Goal: Transaction & Acquisition: Purchase product/service

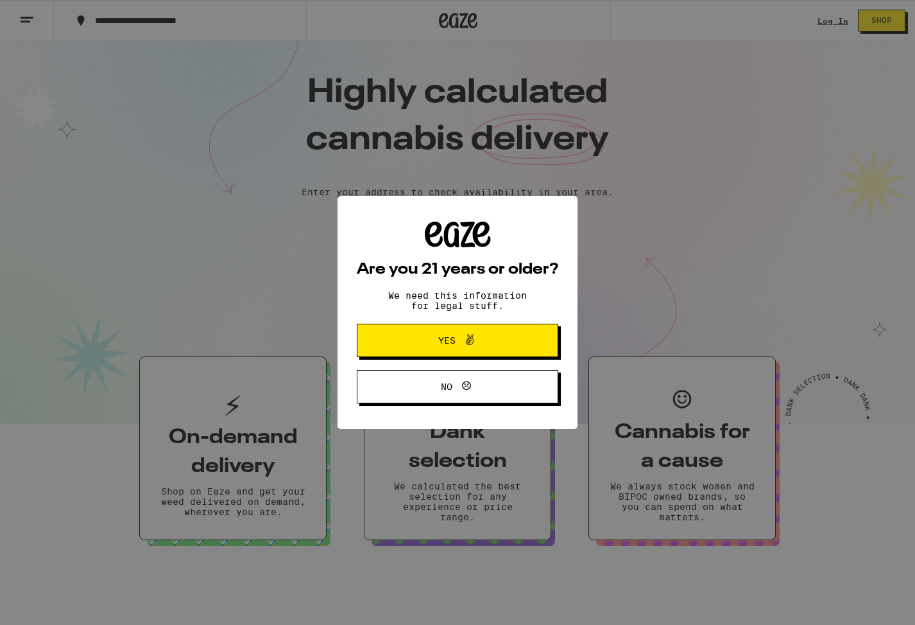
click at [405, 306] on p "We need this information for legal stuff." at bounding box center [457, 300] width 160 height 21
click at [435, 337] on span "Yes" at bounding box center [458, 340] width 98 height 17
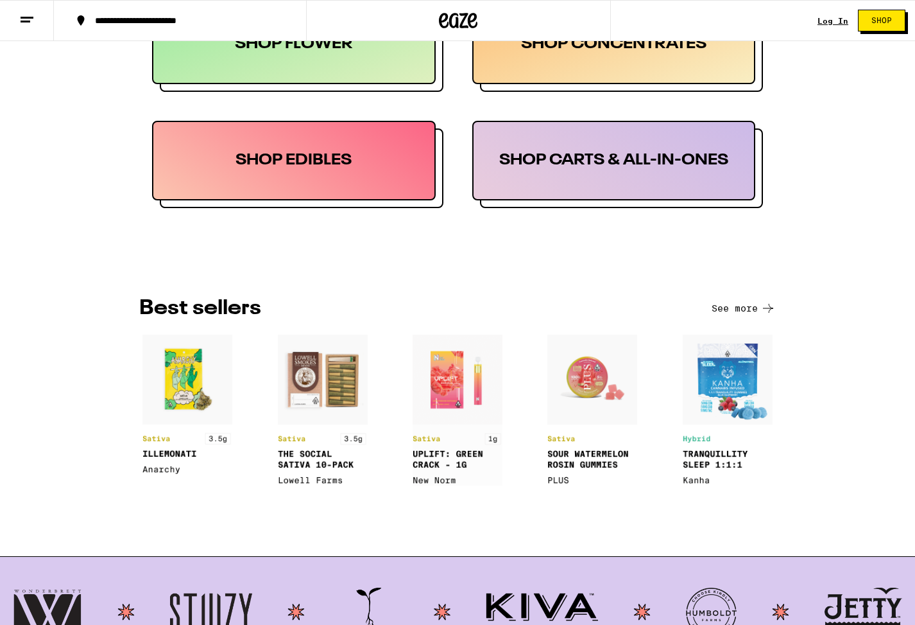
scroll to position [864, 0]
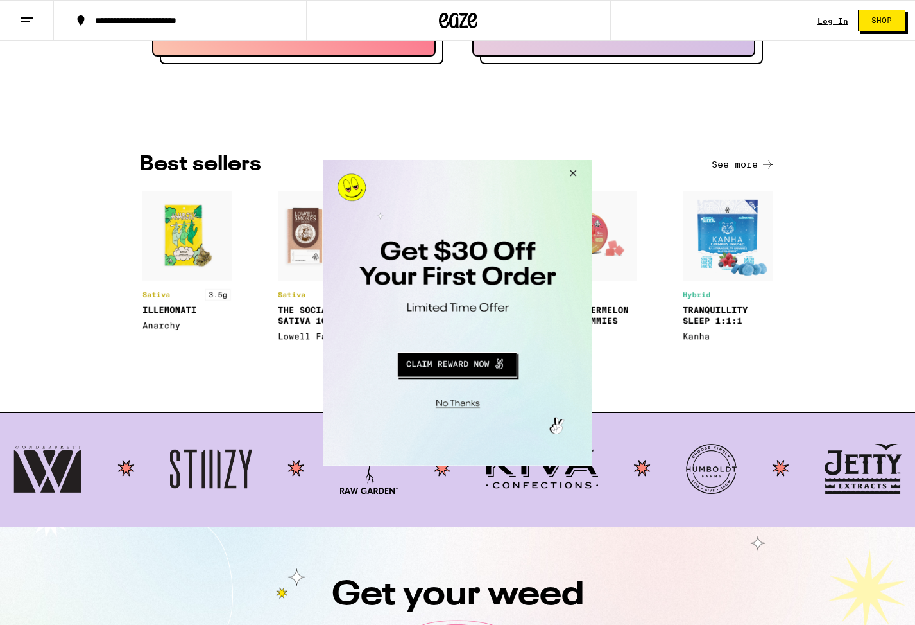
click at [474, 399] on button "Close Modal" at bounding box center [455, 401] width 261 height 20
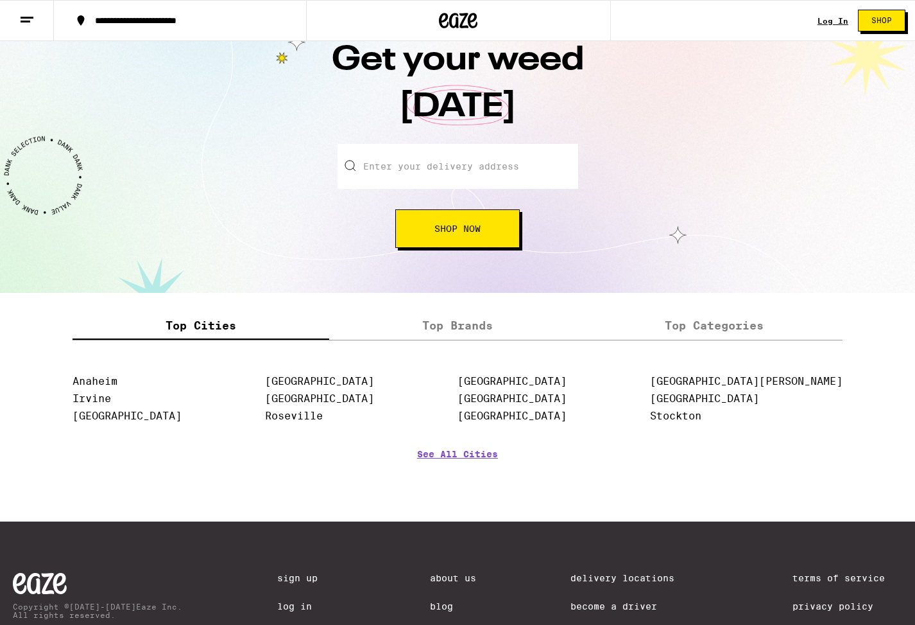
scroll to position [1386, 0]
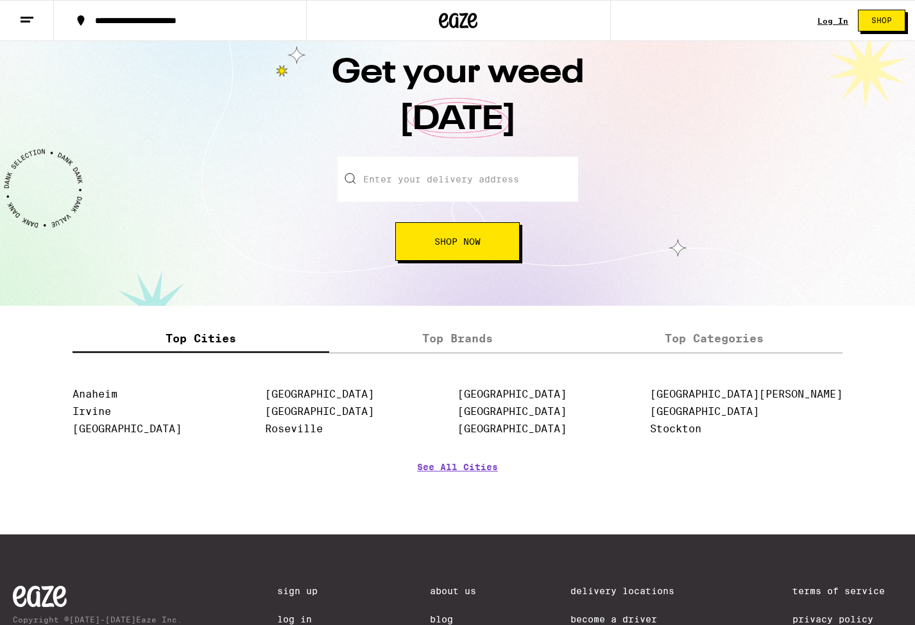
click at [469, 195] on input "Enter your delivery address" at bounding box center [458, 179] width 241 height 45
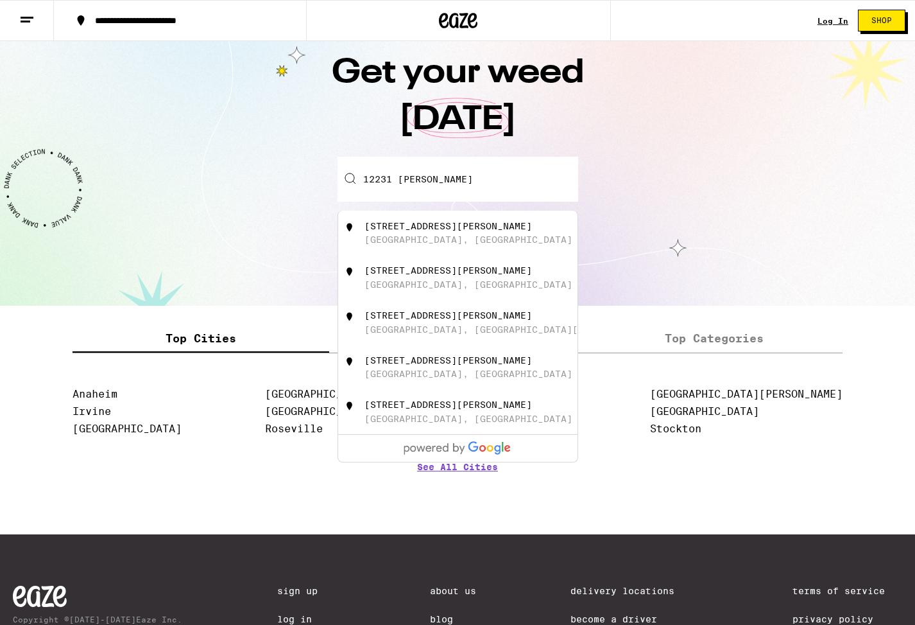
click at [454, 286] on div "[STREET_ADDRESS][PERSON_NAME]" at bounding box center [479, 277] width 229 height 24
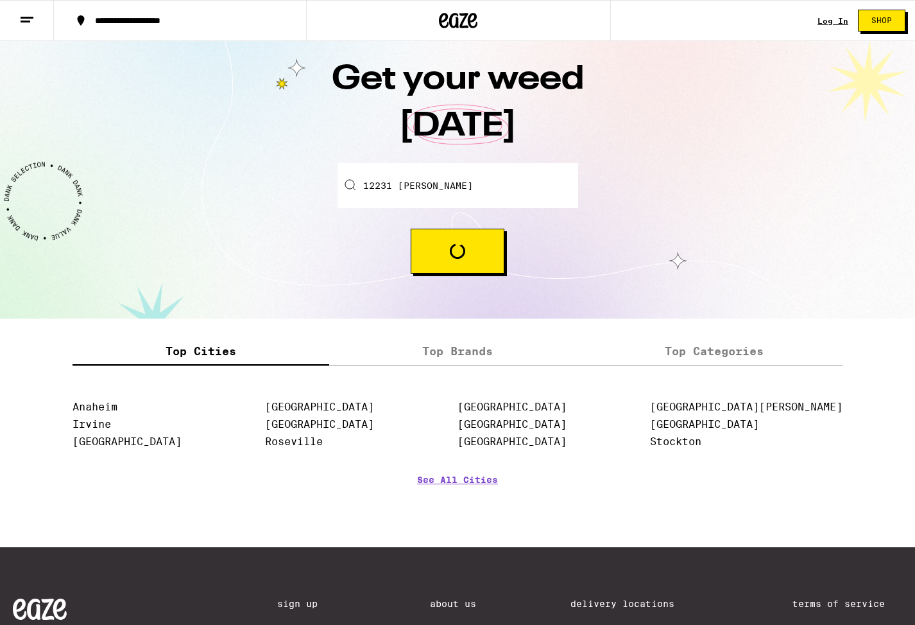
type input "[STREET_ADDRESS][PERSON_NAME]"
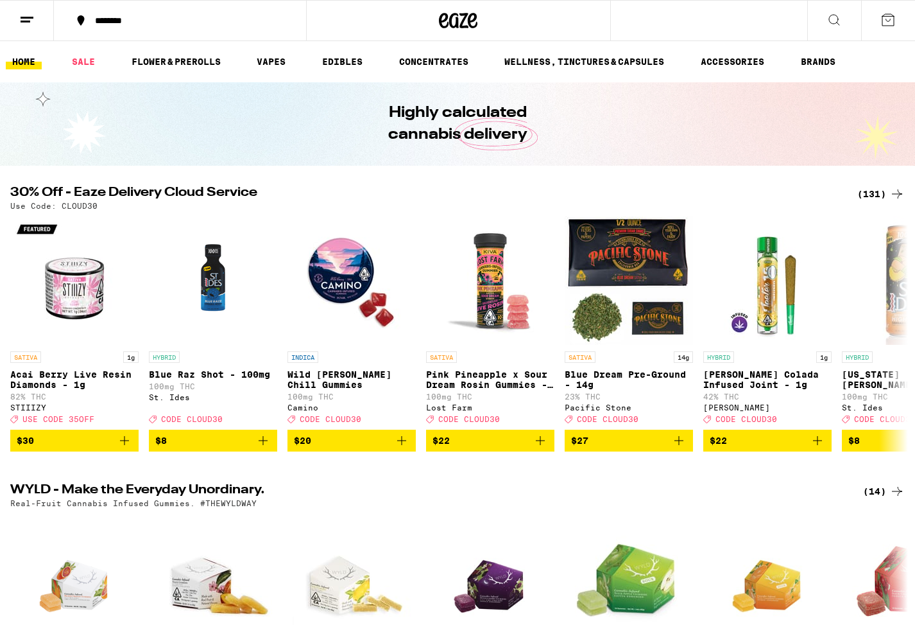
click at [11, 12] on button at bounding box center [27, 21] width 54 height 40
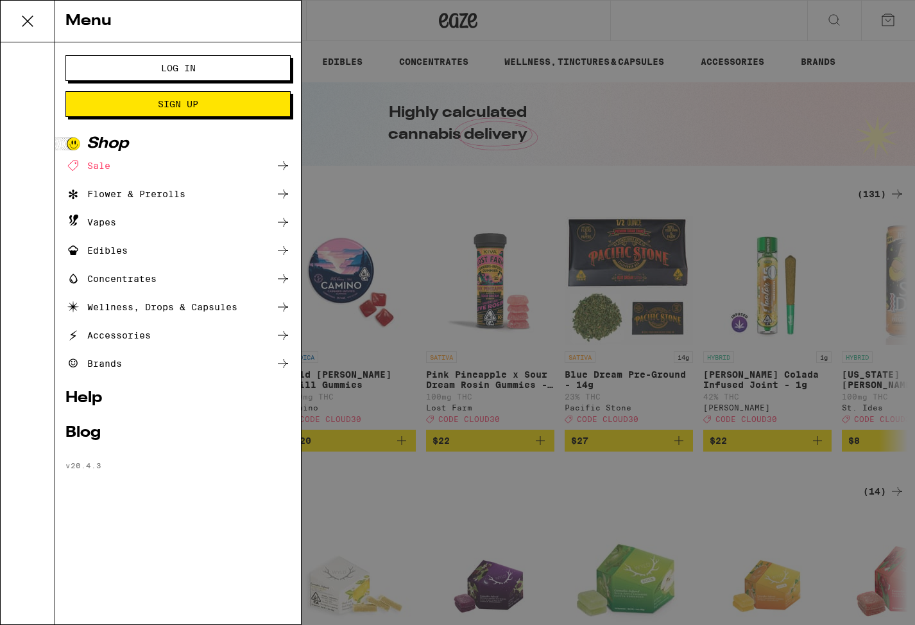
click at [94, 220] on div "Vapes" at bounding box center [90, 221] width 51 height 15
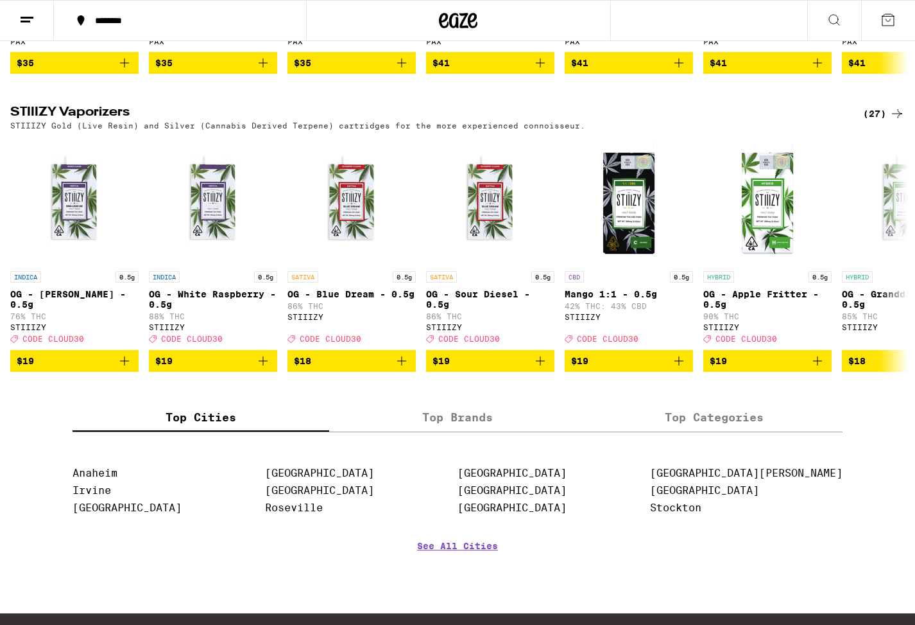
scroll to position [960, 0]
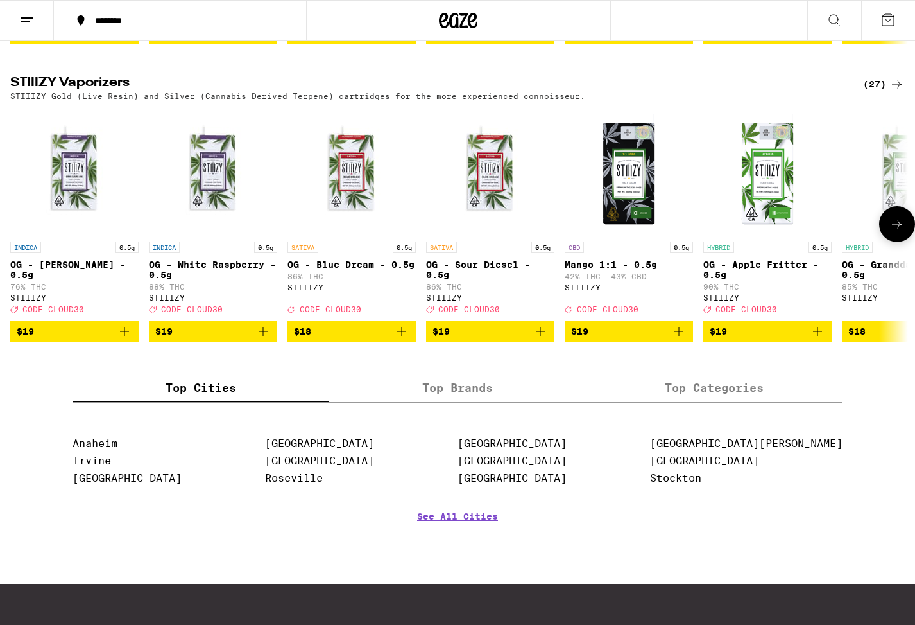
click at [901, 232] on icon at bounding box center [897, 223] width 15 height 15
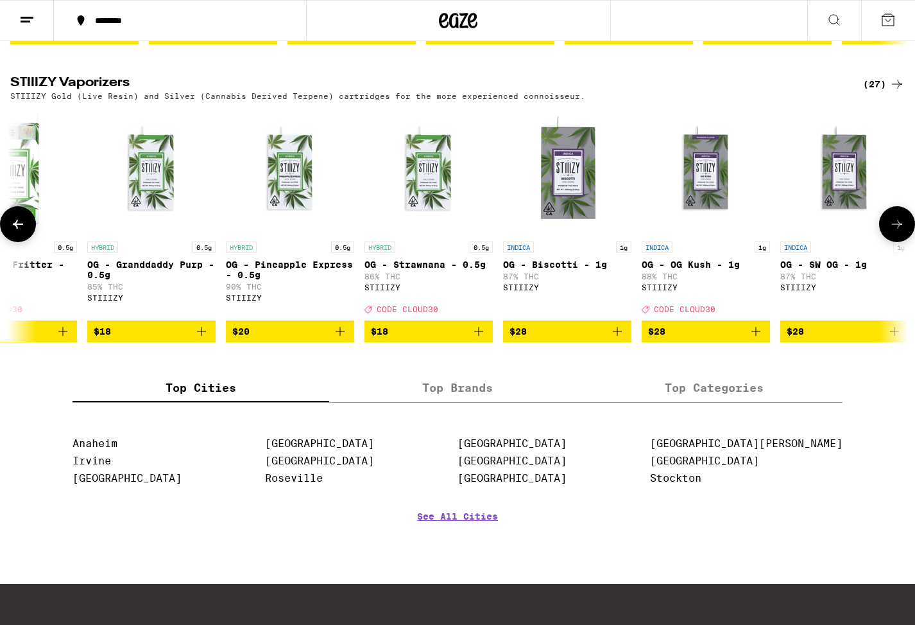
click at [901, 232] on icon at bounding box center [897, 223] width 15 height 15
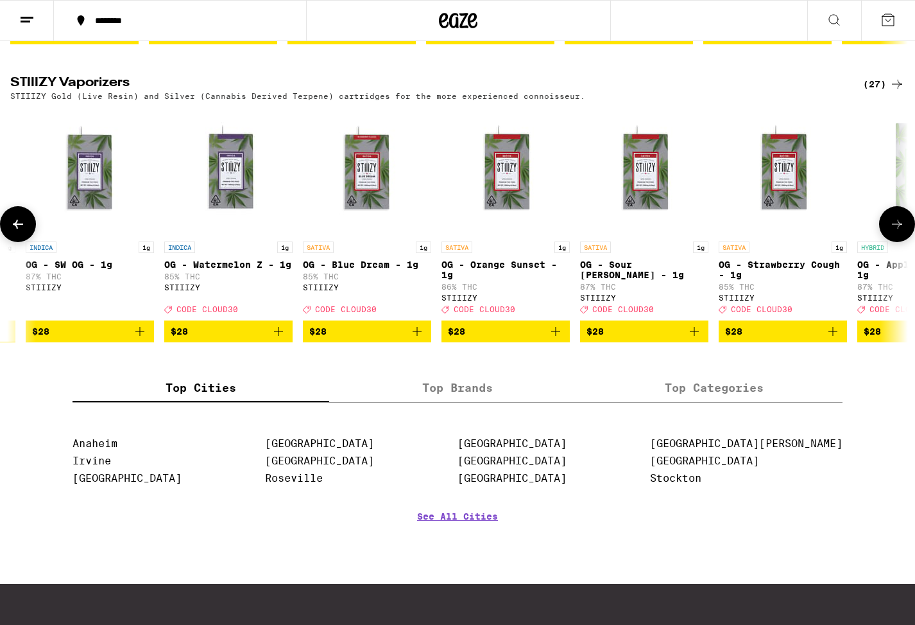
click at [901, 232] on icon at bounding box center [897, 223] width 15 height 15
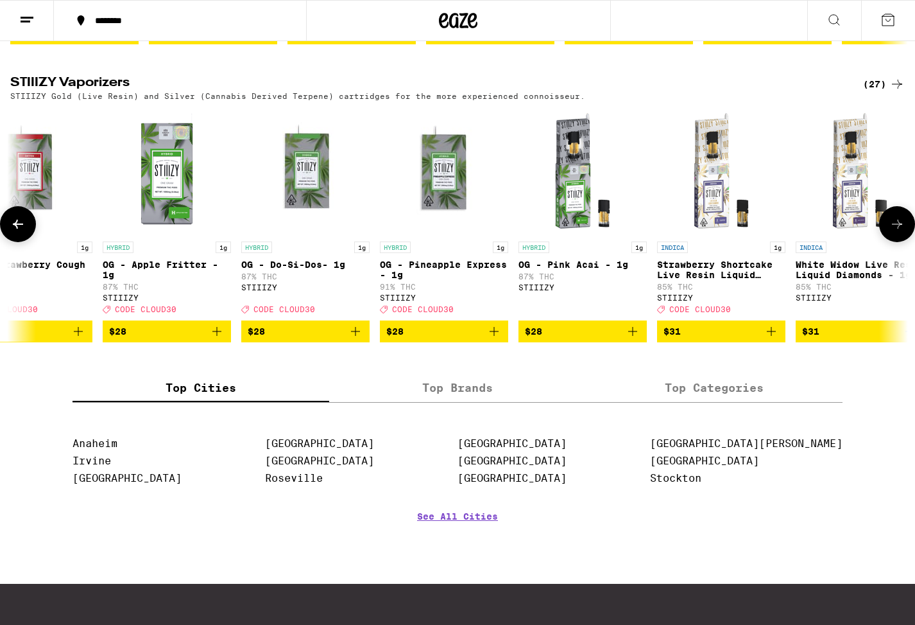
click at [901, 232] on icon at bounding box center [897, 223] width 15 height 15
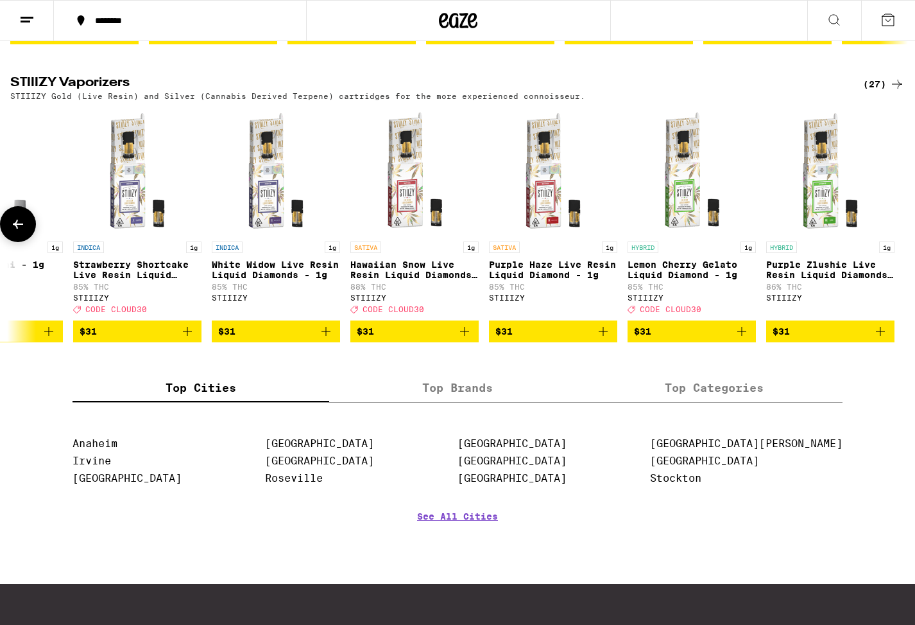
click at [901, 242] on div at bounding box center [897, 224] width 36 height 36
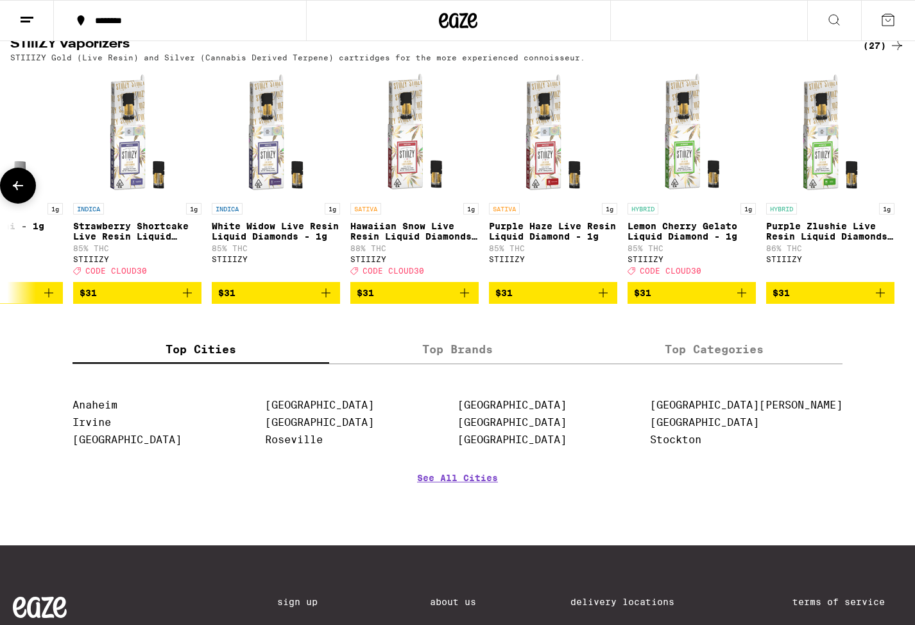
scroll to position [1039, 0]
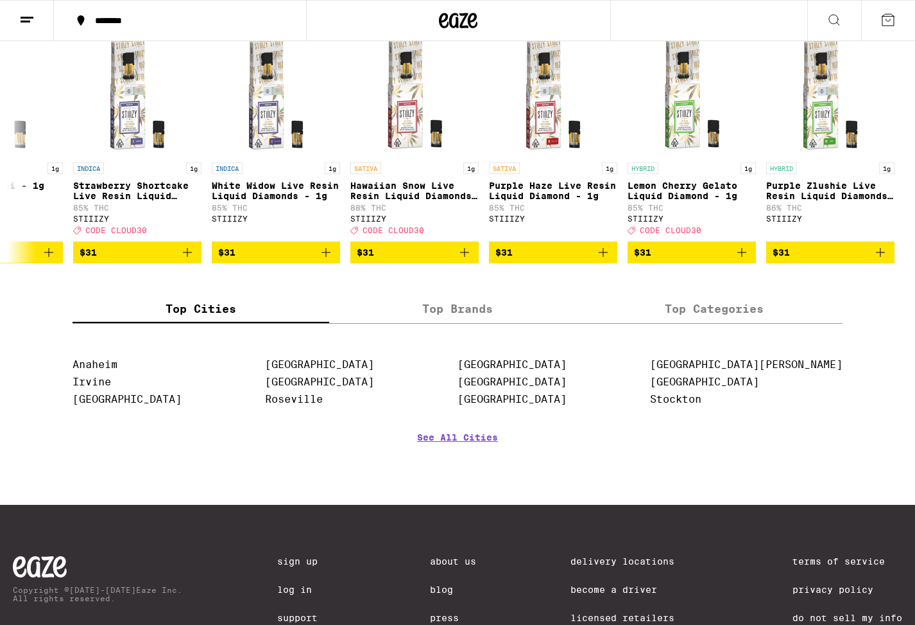
click at [533, 323] on label "Top Brands" at bounding box center [457, 309] width 257 height 28
click at [0, 0] on input "Top Brands" at bounding box center [0, 0] width 0 height 0
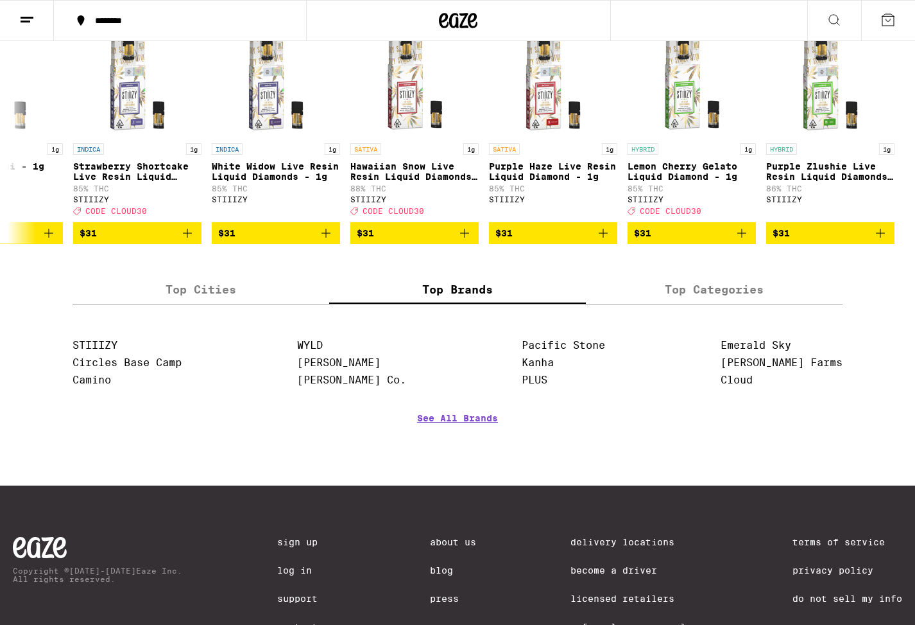
scroll to position [1060, 0]
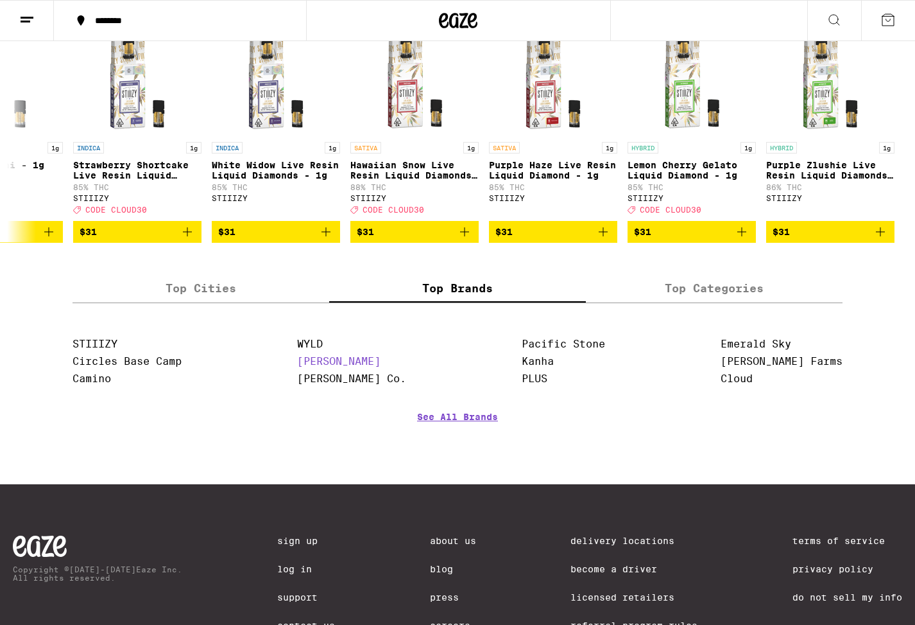
click at [350, 367] on link "[PERSON_NAME]" at bounding box center [338, 361] width 83 height 12
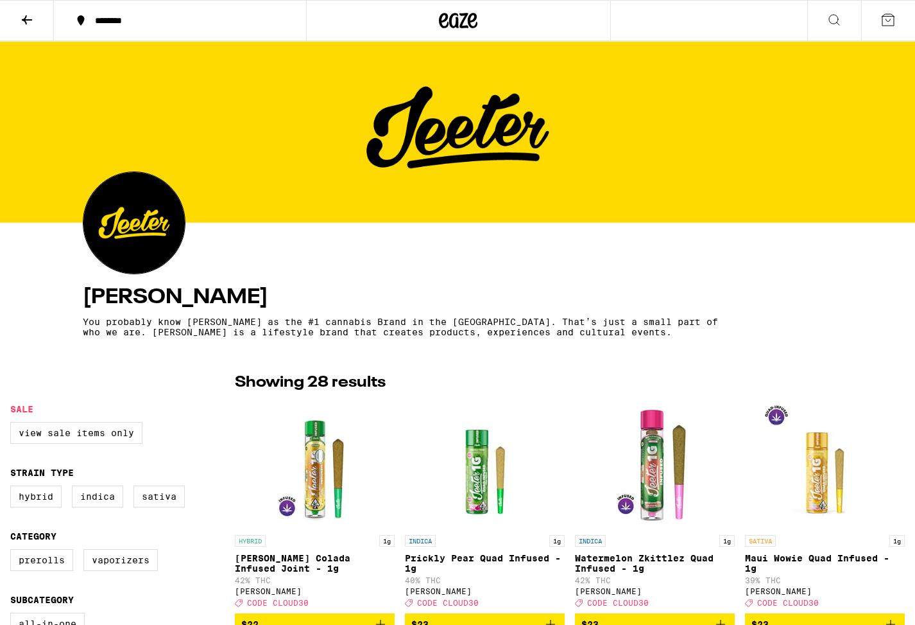
scroll to position [9, 0]
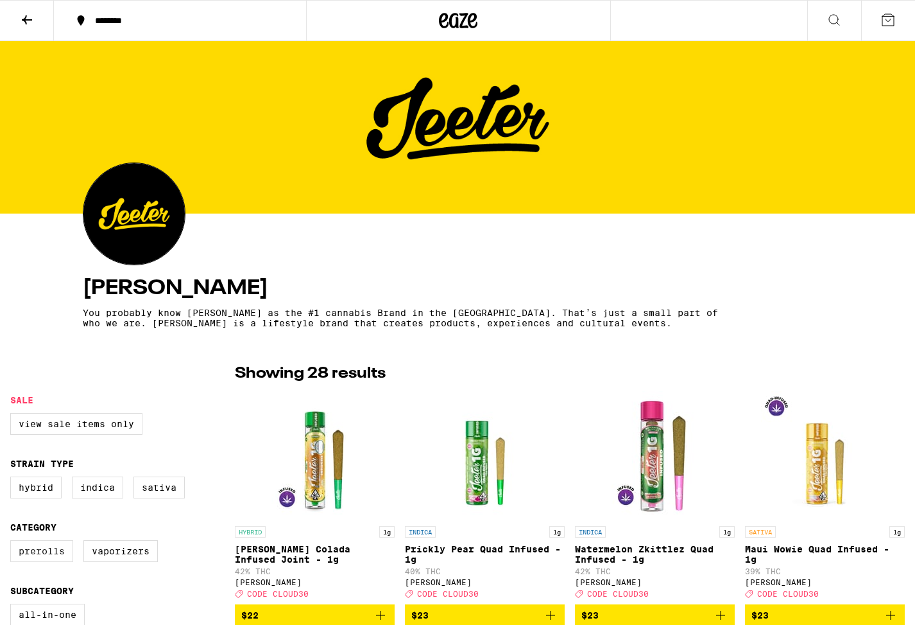
click at [60, 555] on label "Prerolls" at bounding box center [41, 551] width 63 height 22
click at [13, 542] on input "Prerolls" at bounding box center [13, 542] width 1 height 1
checkbox input "true"
click at [23, 33] on button at bounding box center [27, 21] width 54 height 40
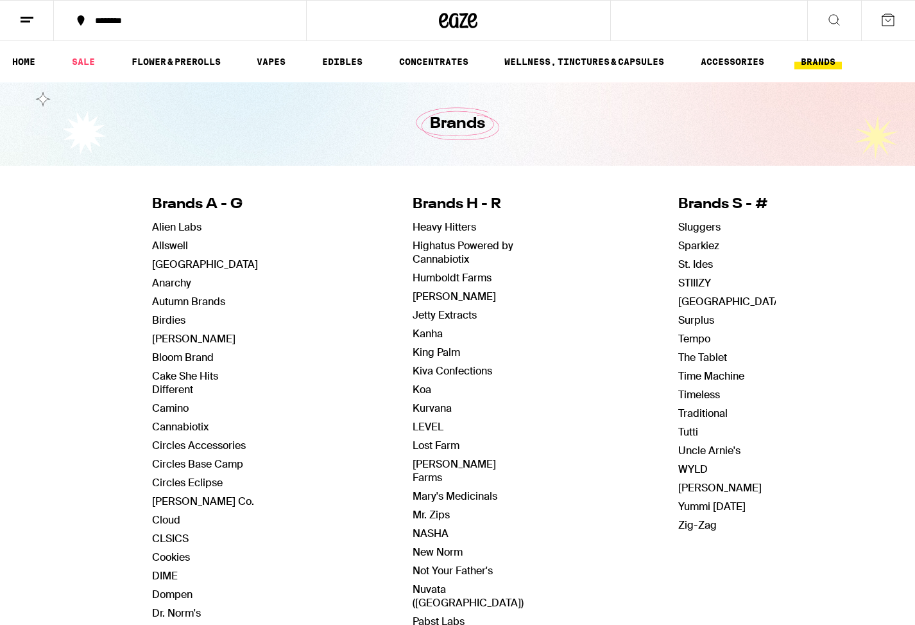
click at [35, 28] on button at bounding box center [27, 21] width 54 height 40
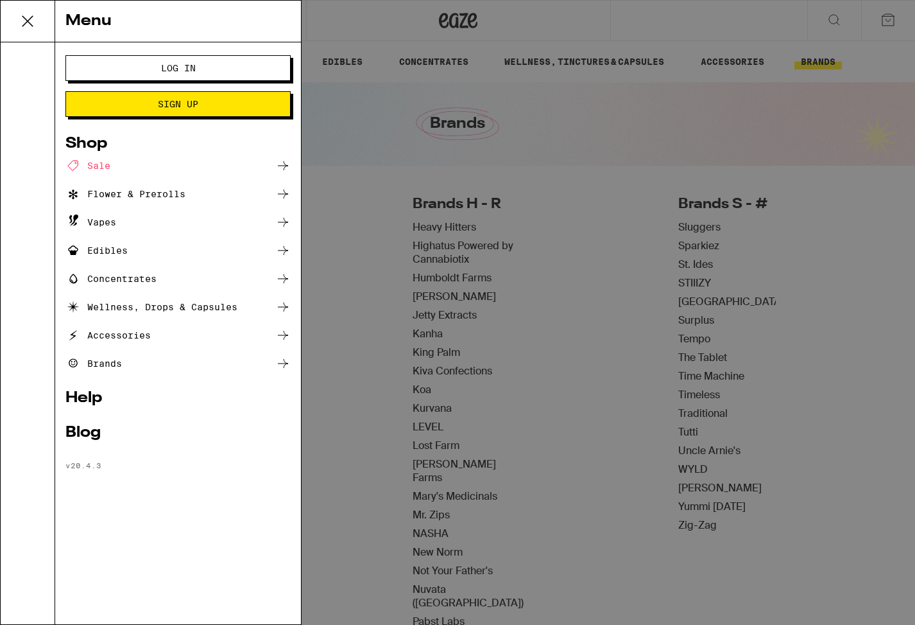
click at [112, 195] on div "Flower & Prerolls" at bounding box center [125, 193] width 120 height 15
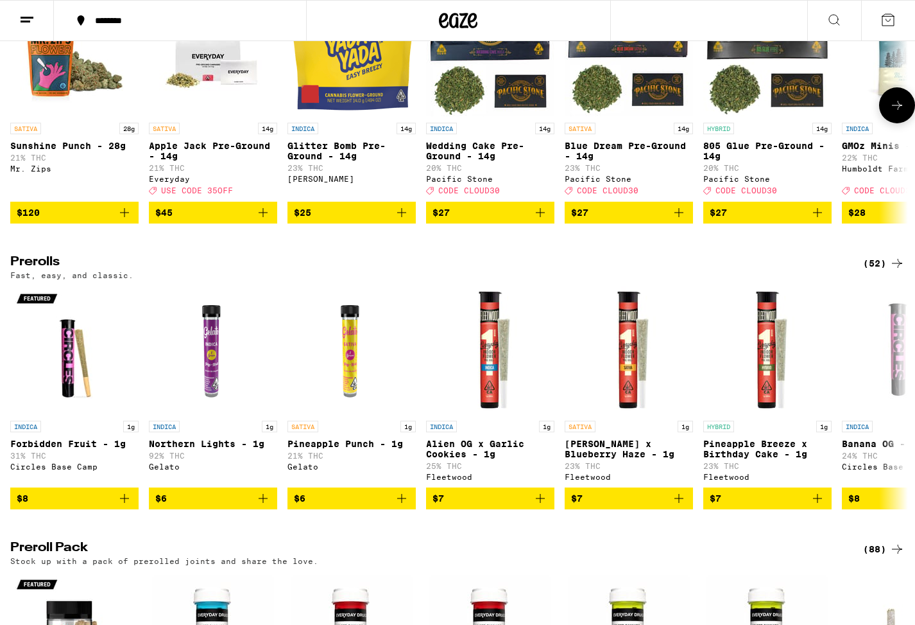
scroll to position [503, 0]
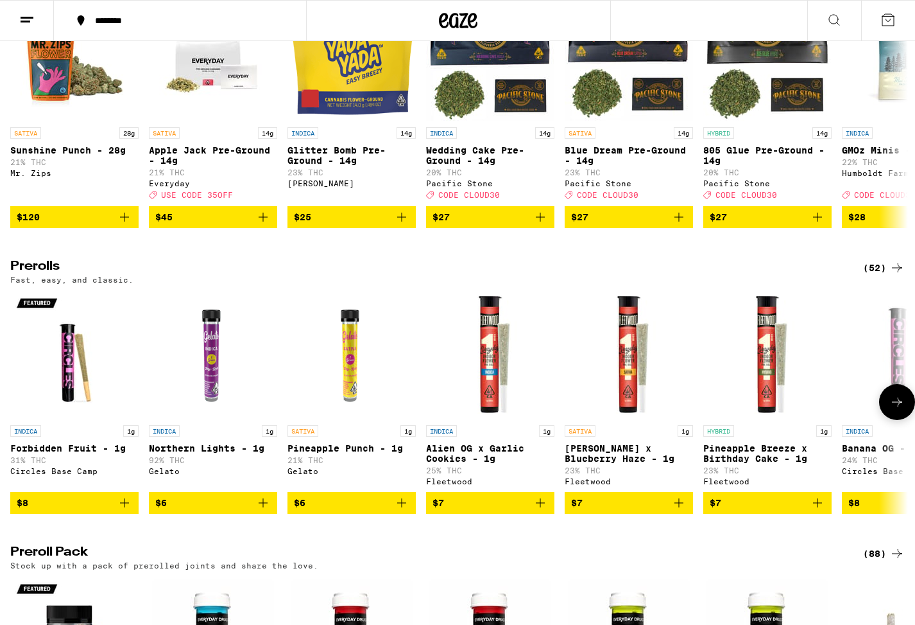
click at [589, 510] on span "$7" at bounding box center [629, 502] width 116 height 15
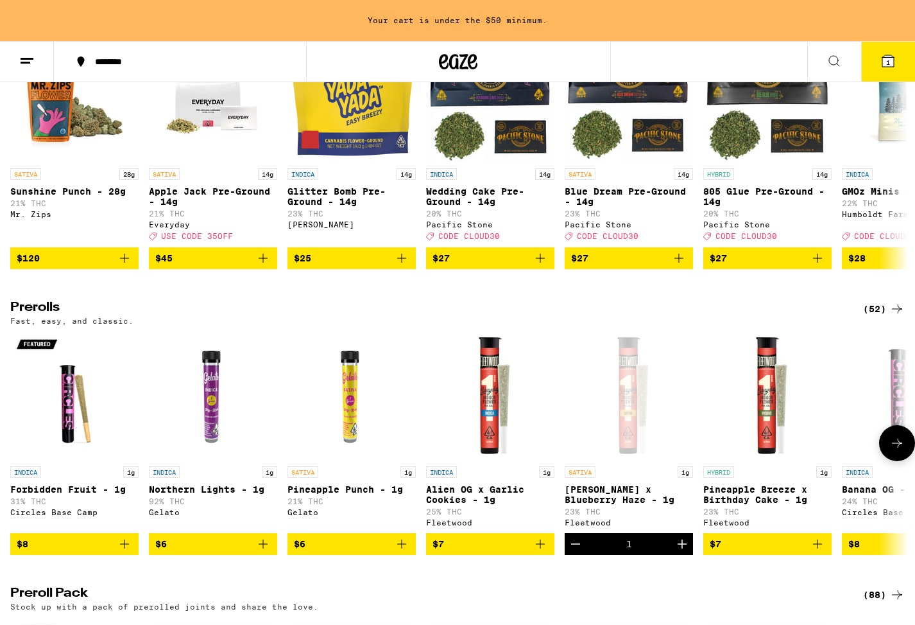
scroll to position [0, 0]
click at [678, 551] on icon "Increment" at bounding box center [682, 543] width 15 height 15
click at [882, 55] on icon at bounding box center [888, 60] width 15 height 15
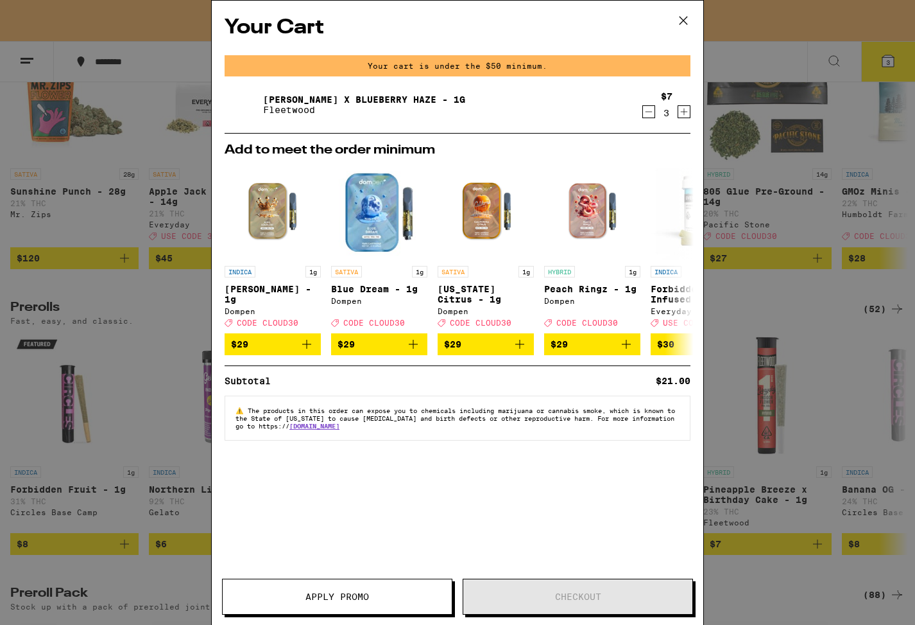
click at [691, 22] on icon at bounding box center [683, 20] width 19 height 19
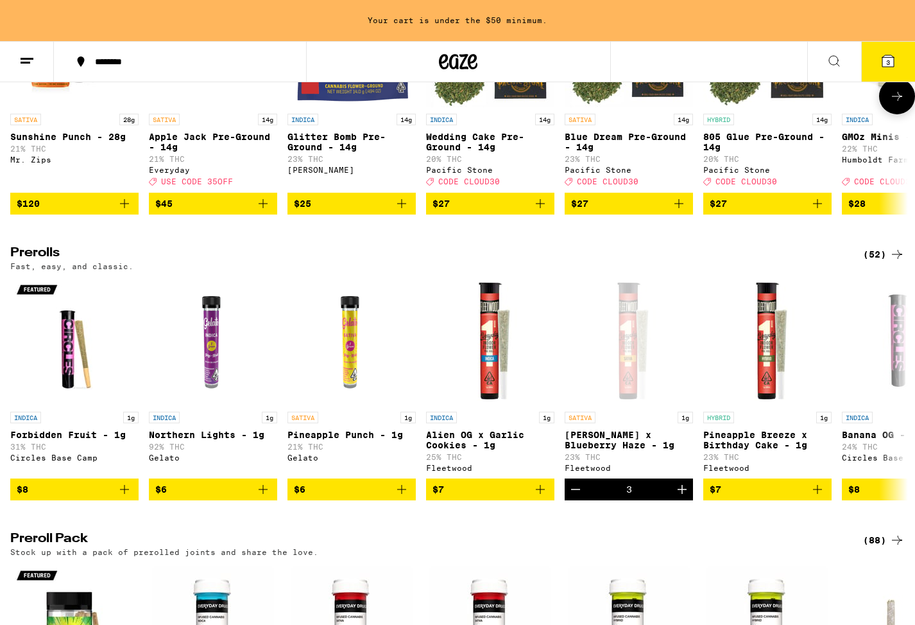
scroll to position [555, 0]
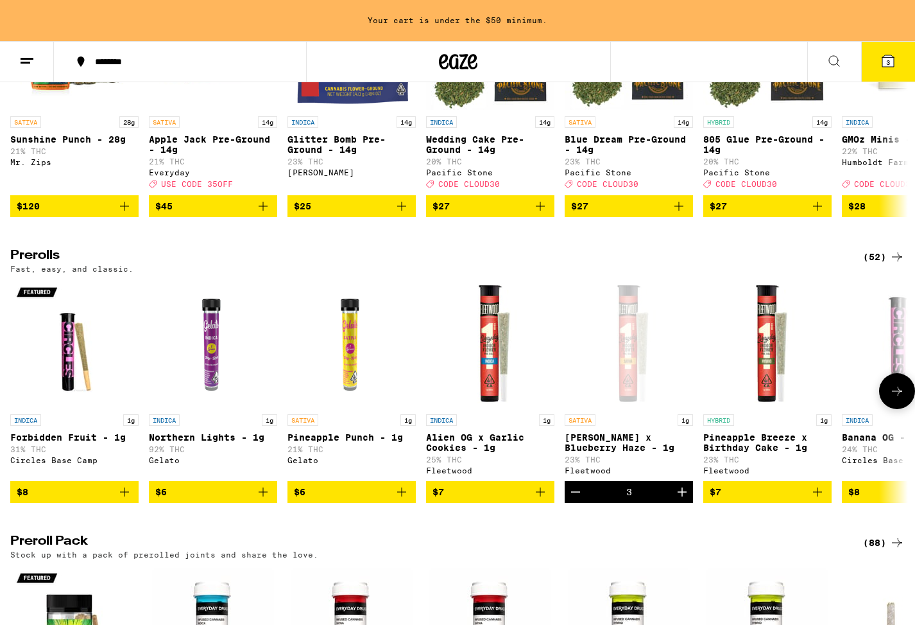
click at [896, 399] on icon at bounding box center [897, 390] width 15 height 15
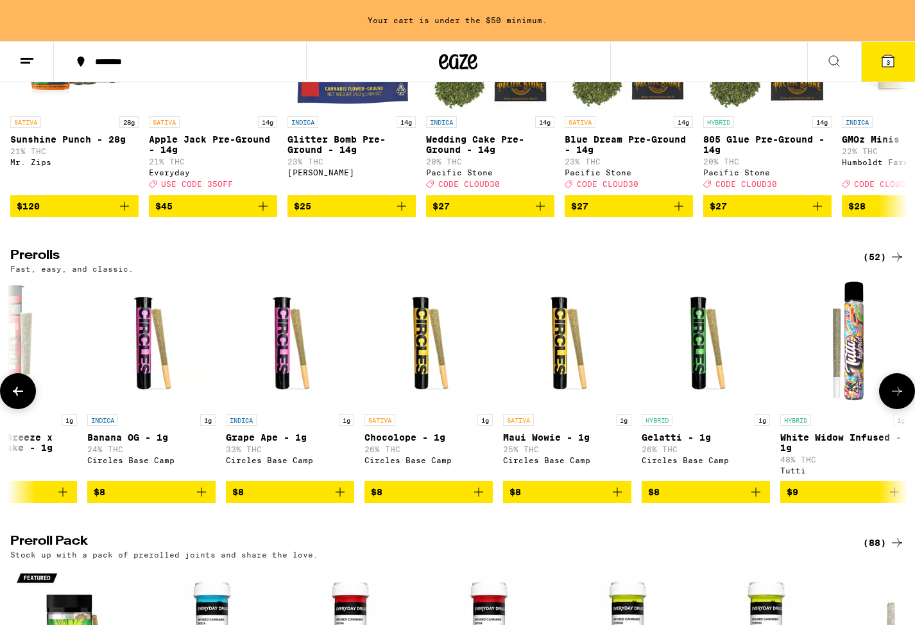
click at [896, 399] on icon at bounding box center [897, 390] width 15 height 15
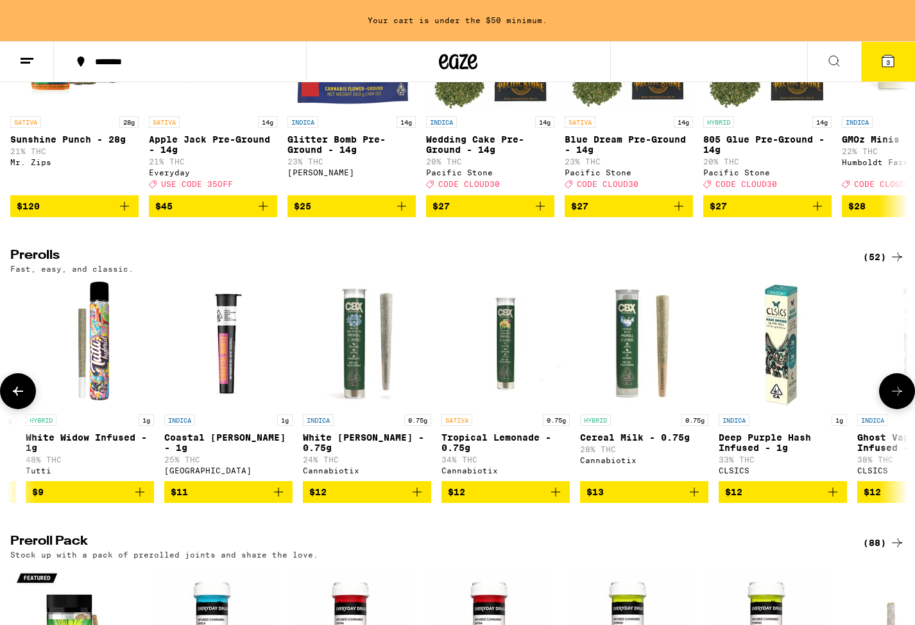
click at [896, 399] on icon at bounding box center [897, 390] width 15 height 15
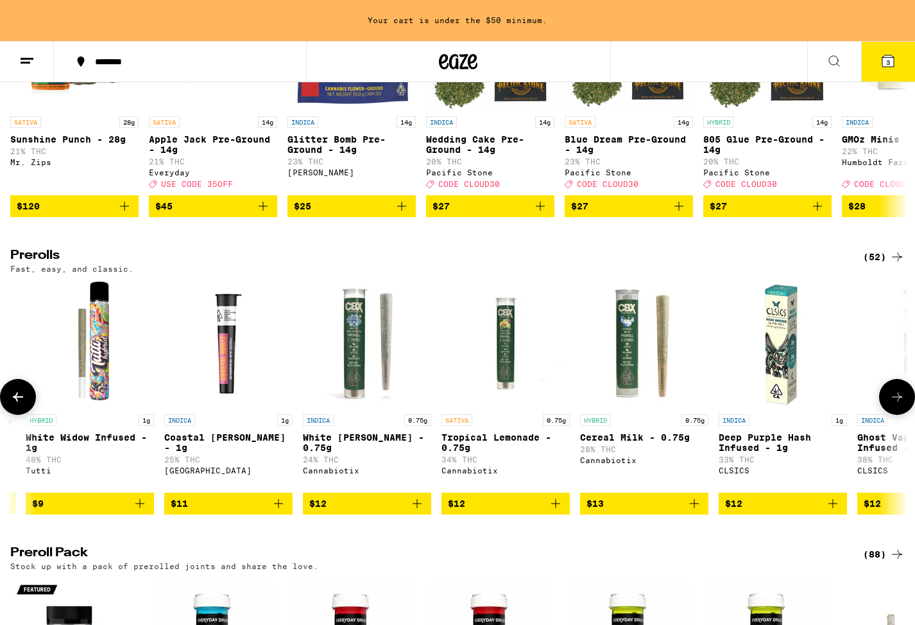
scroll to position [0, 2265]
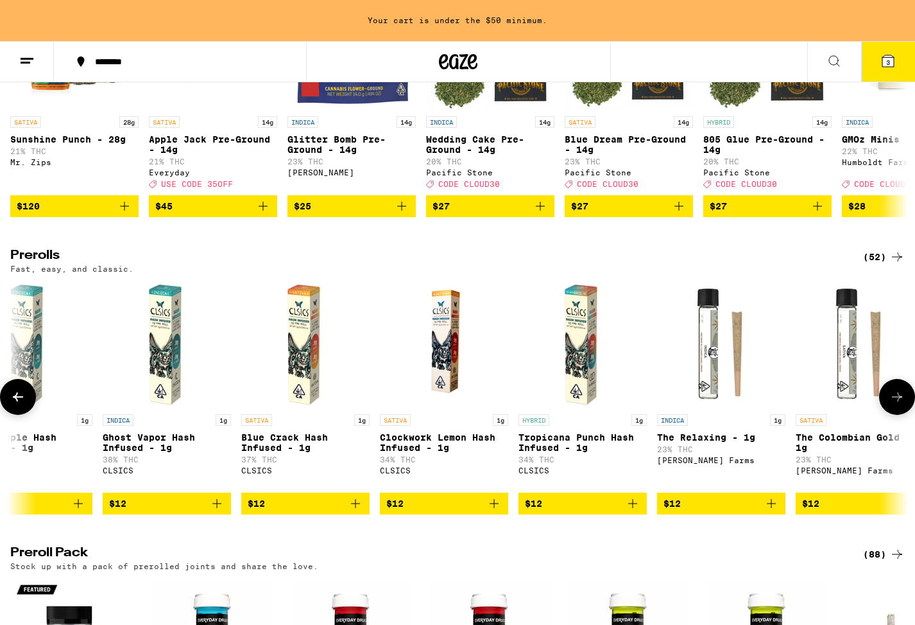
click at [3, 415] on button at bounding box center [18, 397] width 36 height 36
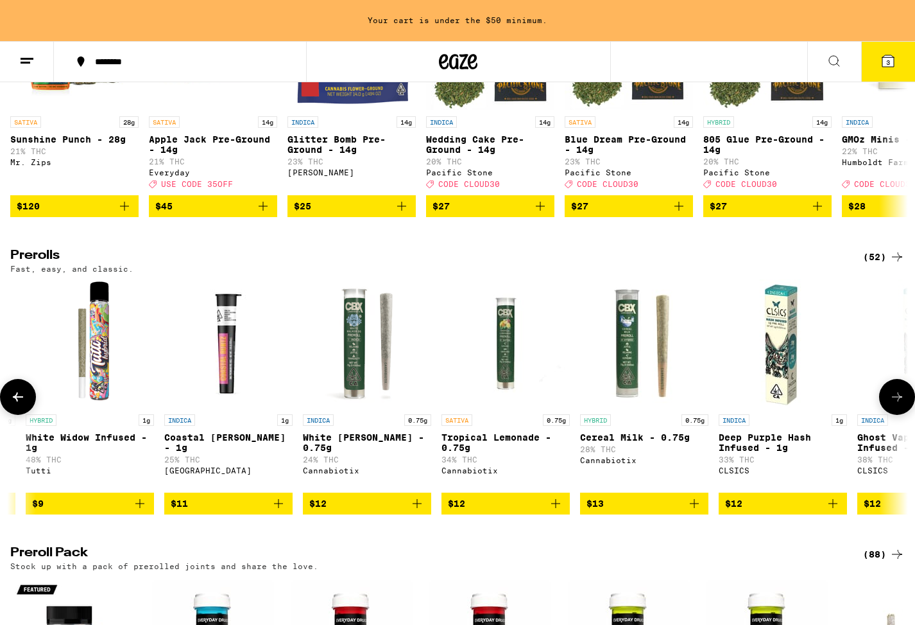
click at [8, 415] on button at bounding box center [18, 397] width 36 height 36
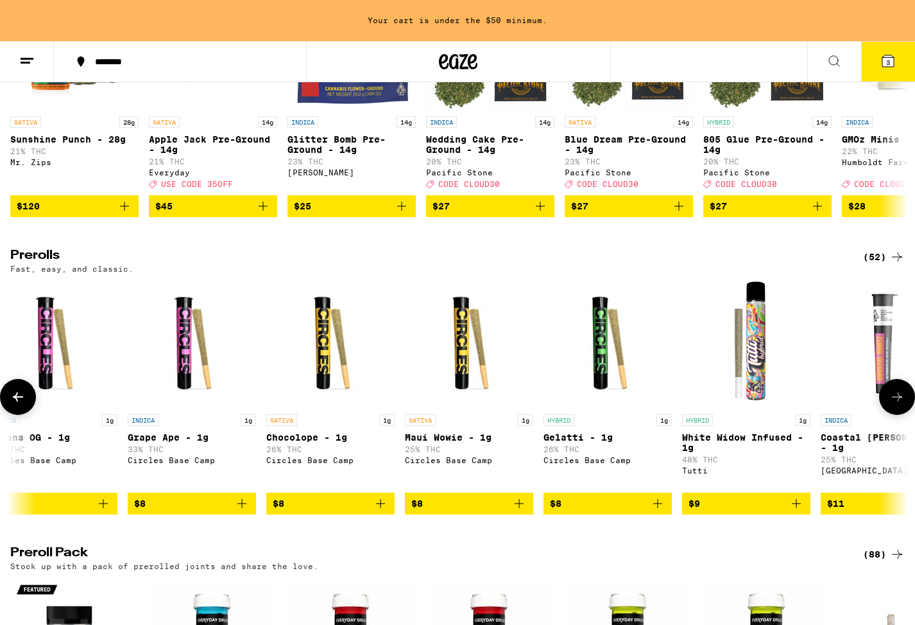
scroll to position [0, 755]
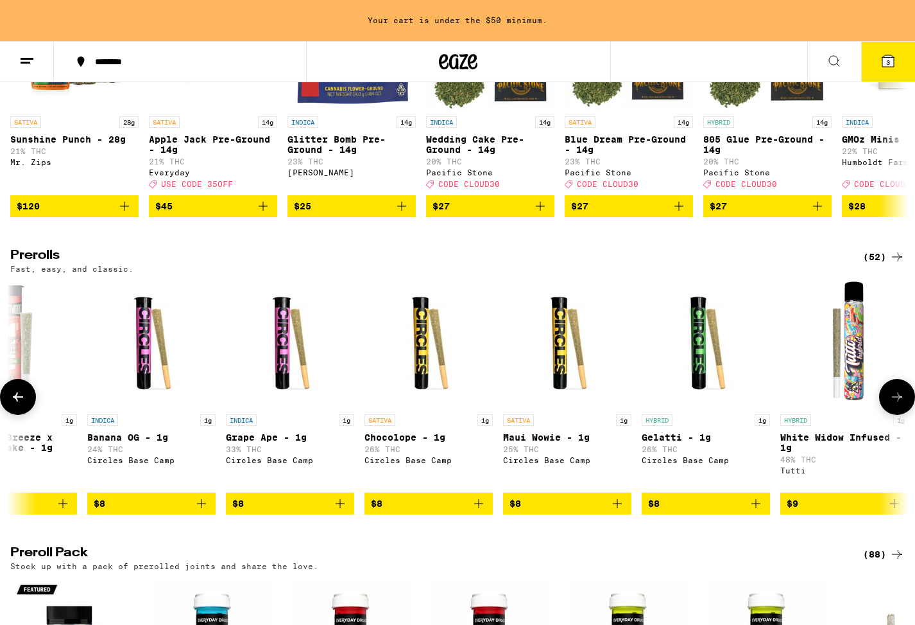
click at [8, 415] on button at bounding box center [18, 397] width 36 height 36
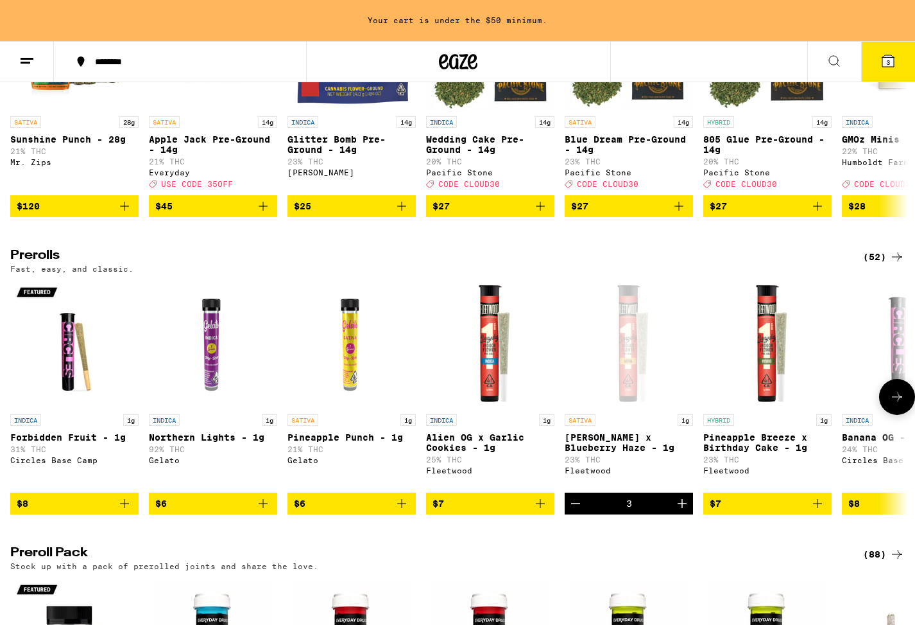
click at [885, 414] on button at bounding box center [897, 397] width 36 height 36
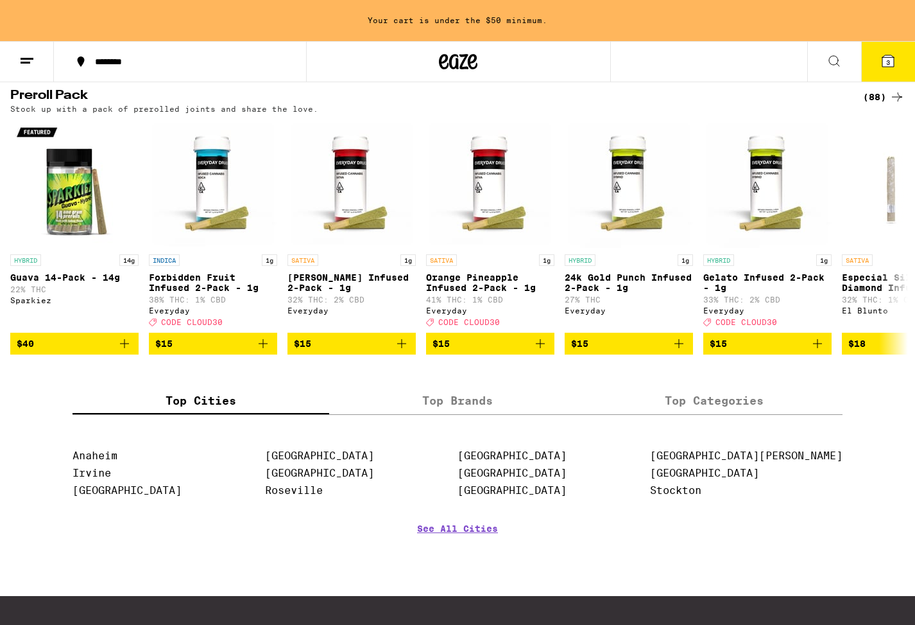
scroll to position [1017, 0]
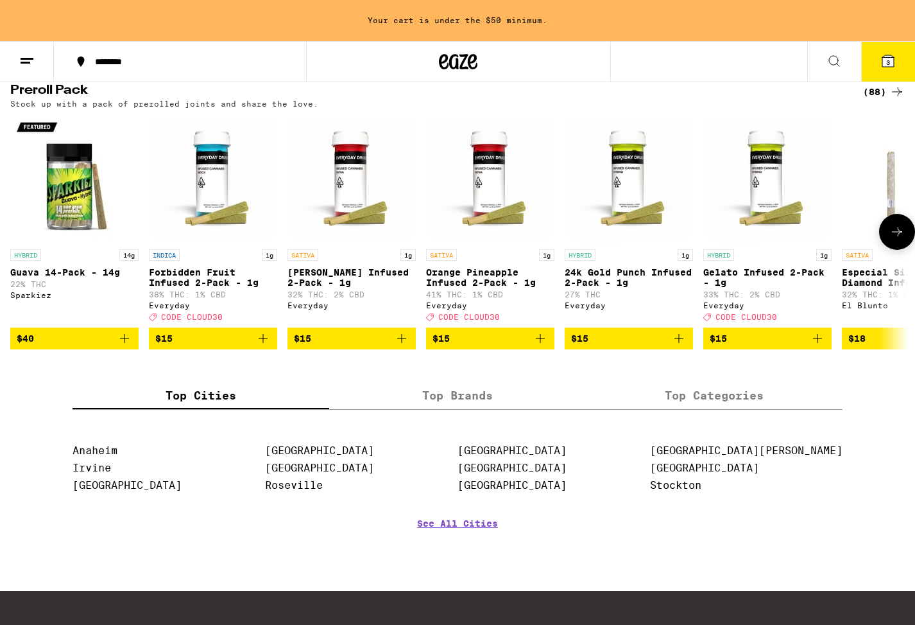
click at [892, 239] on icon at bounding box center [897, 231] width 15 height 15
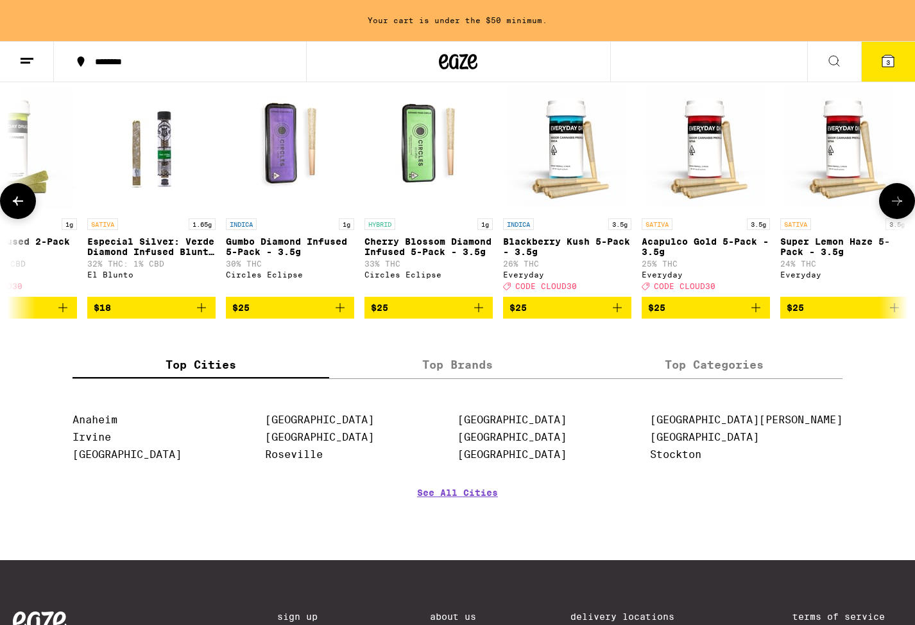
scroll to position [1042, 0]
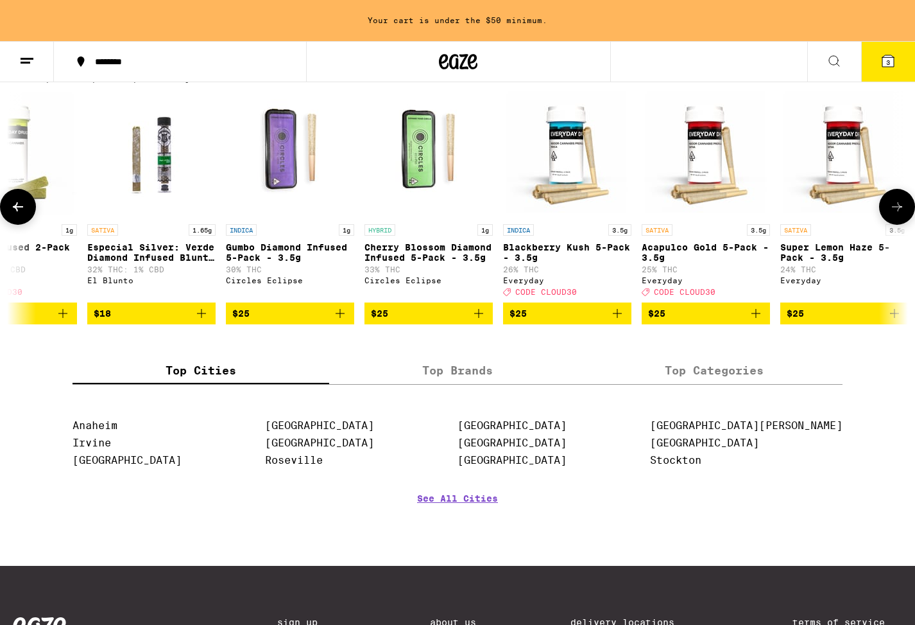
click at [896, 214] on icon at bounding box center [897, 206] width 15 height 15
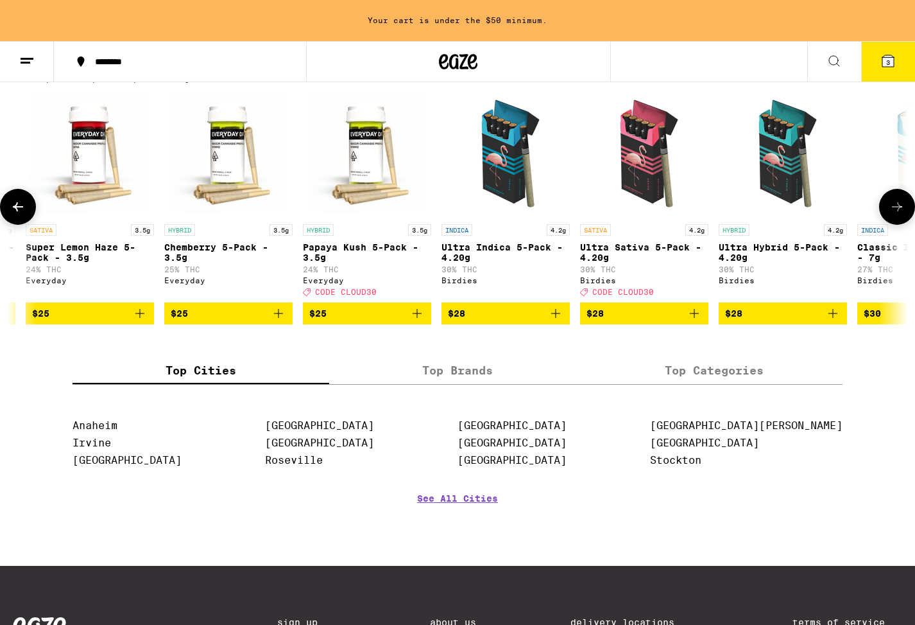
click at [896, 214] on icon at bounding box center [897, 206] width 15 height 15
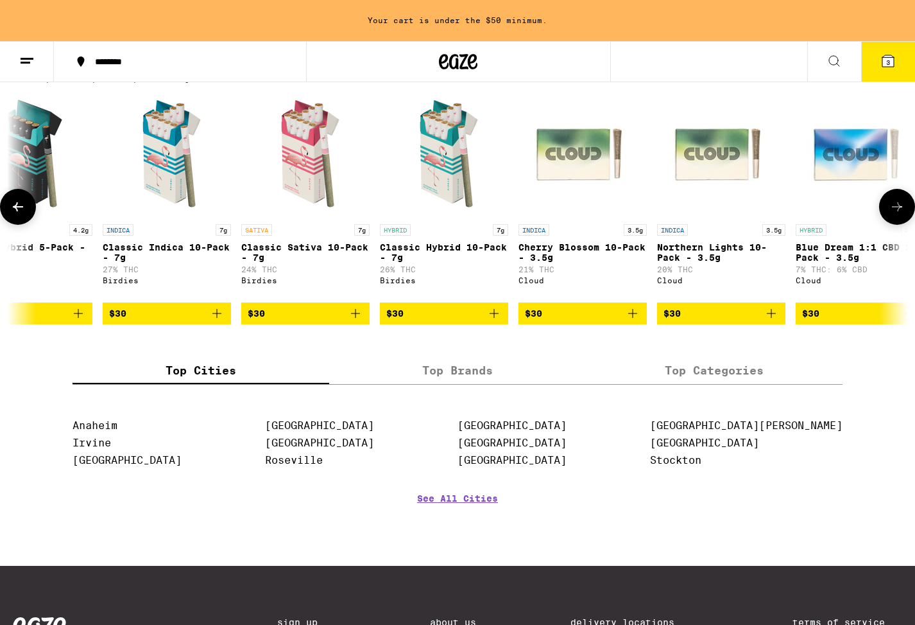
click at [896, 214] on icon at bounding box center [897, 206] width 15 height 15
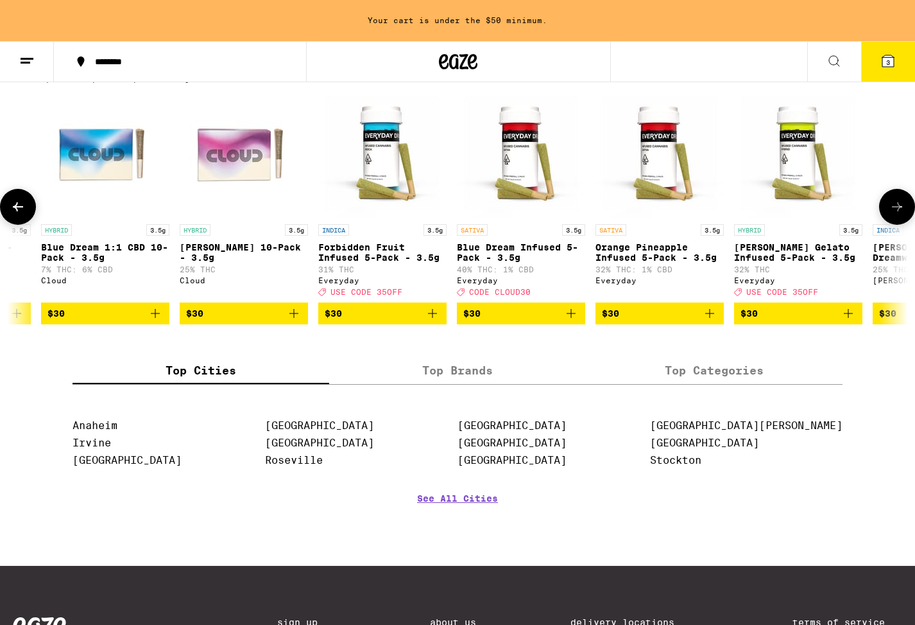
click at [896, 214] on icon at bounding box center [897, 206] width 15 height 15
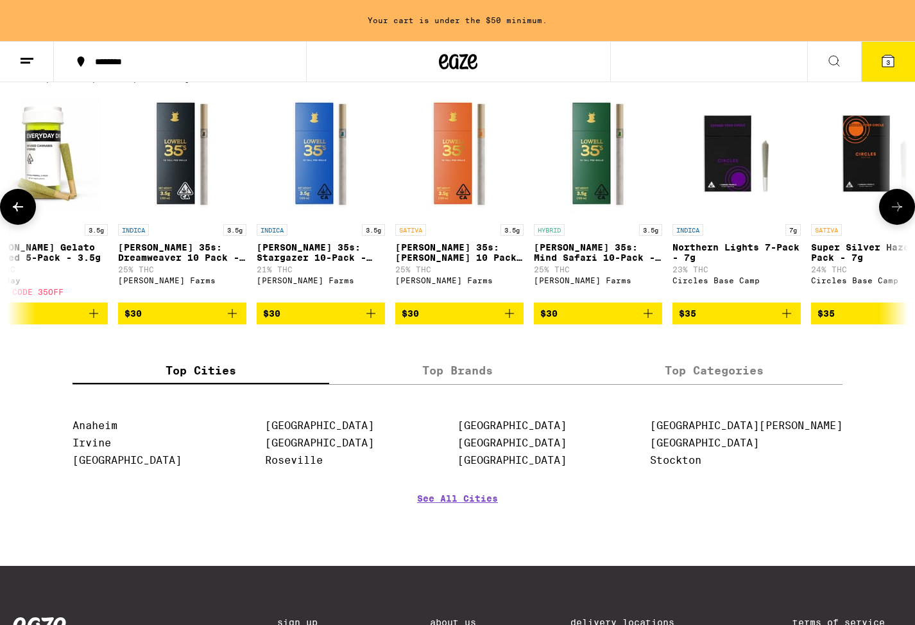
click at [896, 214] on icon at bounding box center [897, 206] width 15 height 15
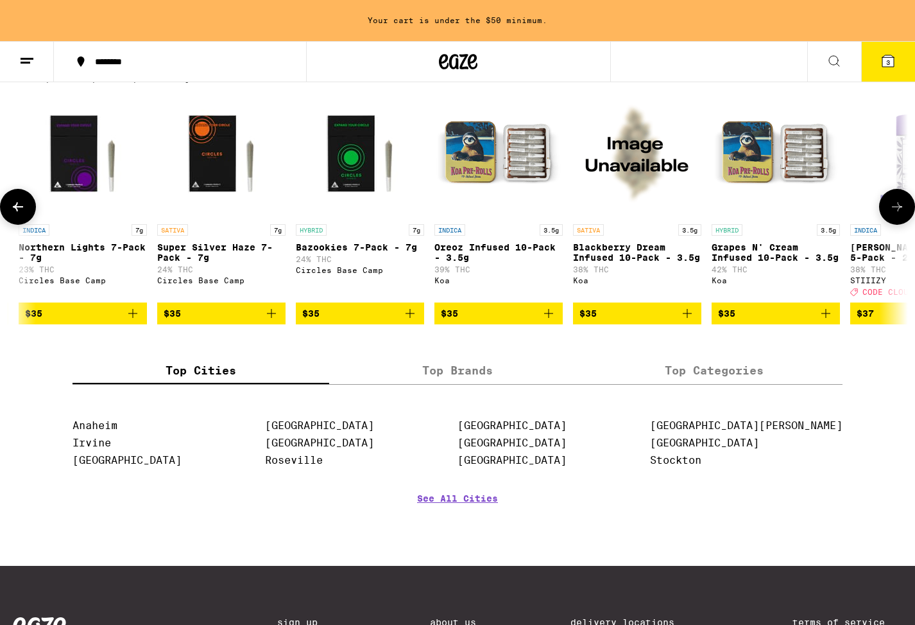
scroll to position [0, 4529]
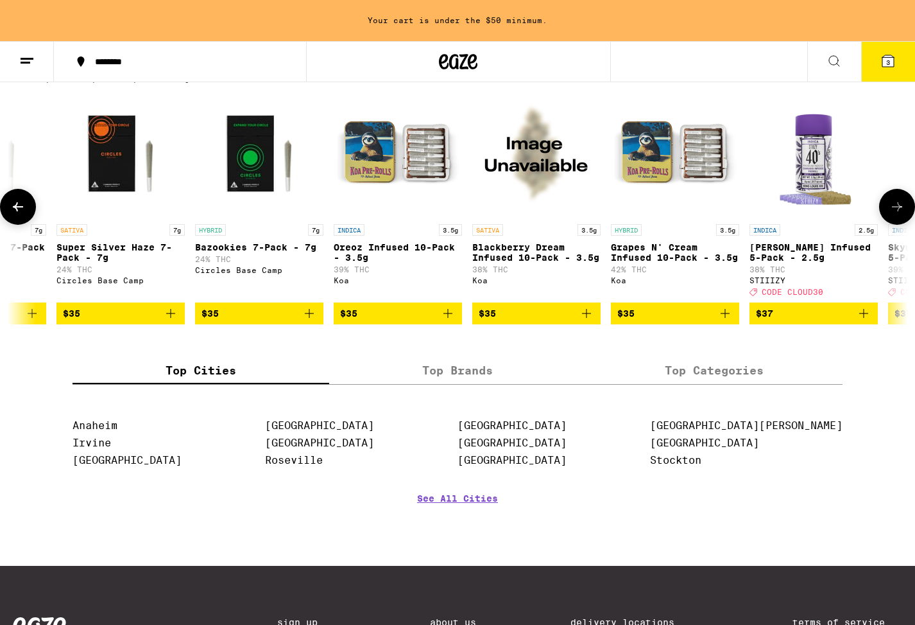
click at [896, 214] on icon at bounding box center [897, 206] width 15 height 15
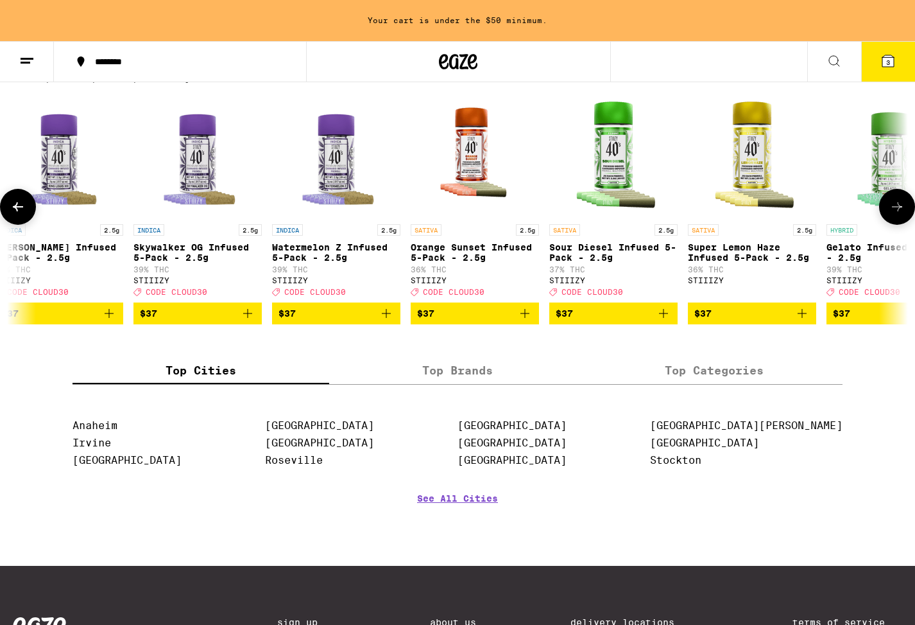
click at [896, 214] on icon at bounding box center [897, 206] width 15 height 15
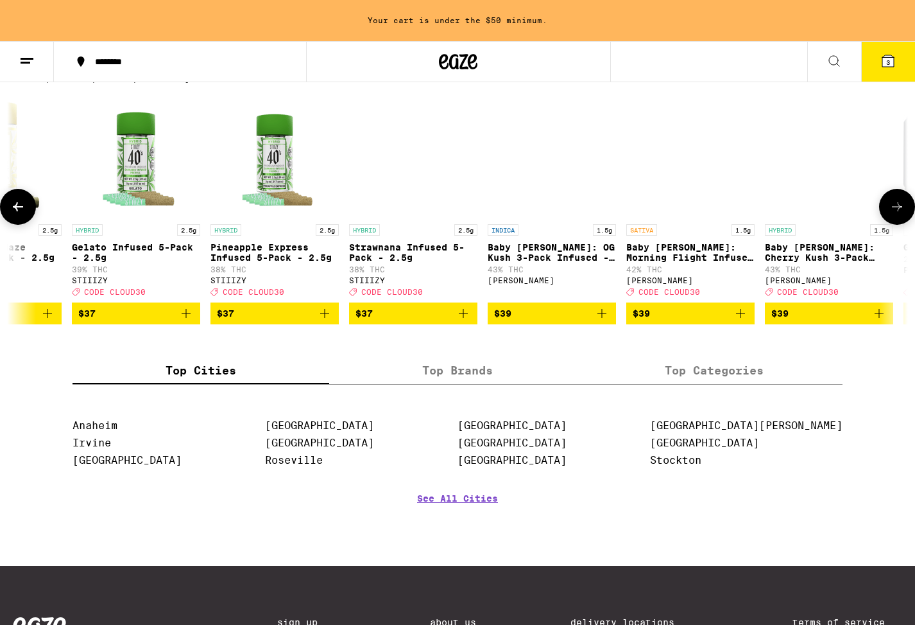
click at [896, 214] on icon at bounding box center [897, 206] width 15 height 15
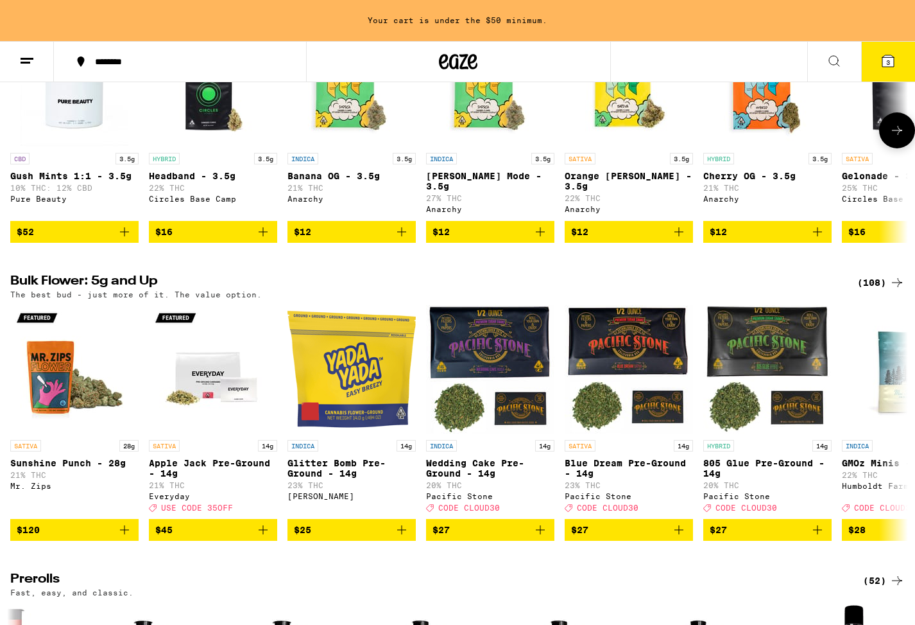
scroll to position [232, 0]
click at [350, 387] on img "Open page for Glitter Bomb Pre-Ground - 14g from Yada Yada" at bounding box center [352, 369] width 128 height 128
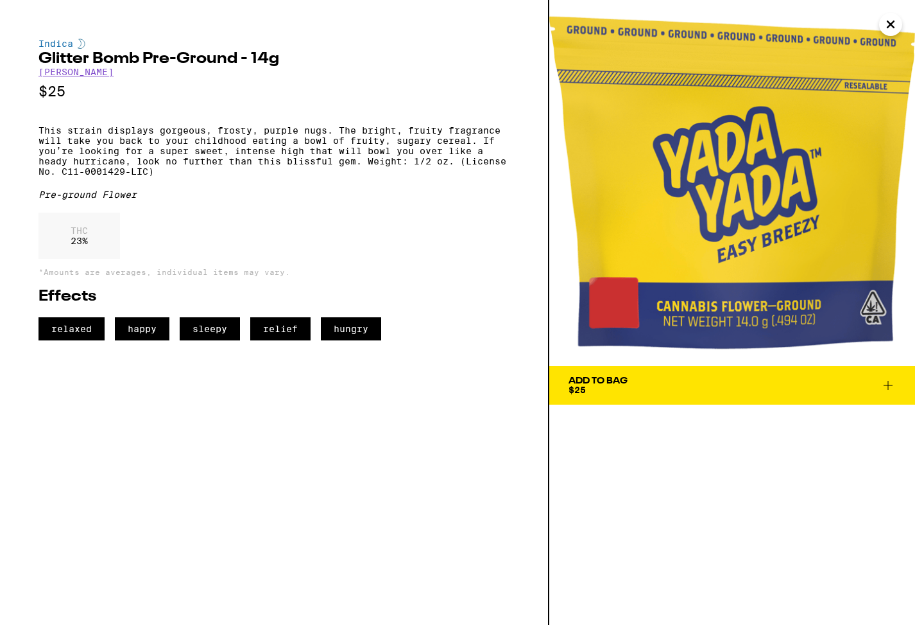
click at [651, 236] on img at bounding box center [732, 183] width 366 height 366
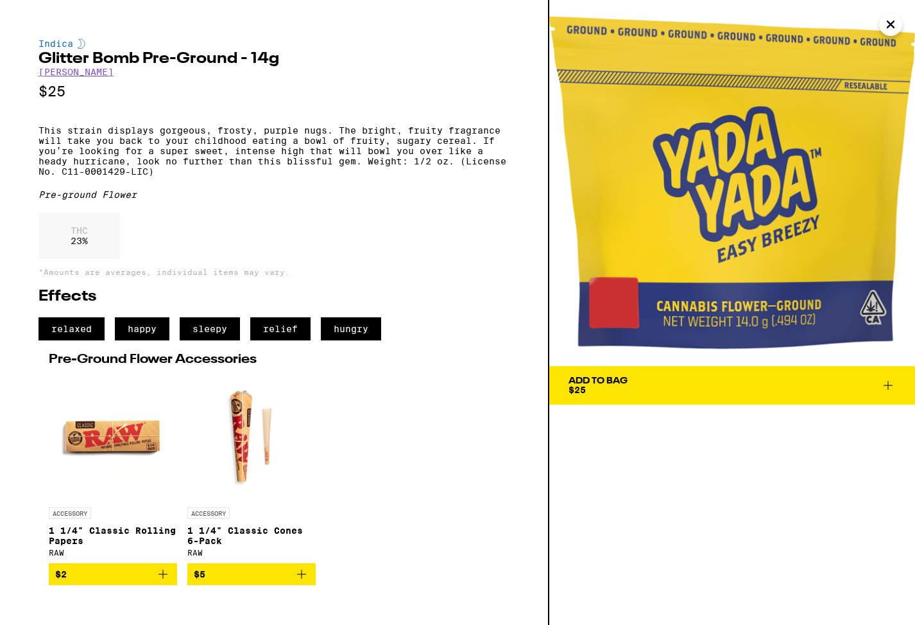
click at [630, 378] on span "Add To Bag $25" at bounding box center [732, 385] width 327 height 18
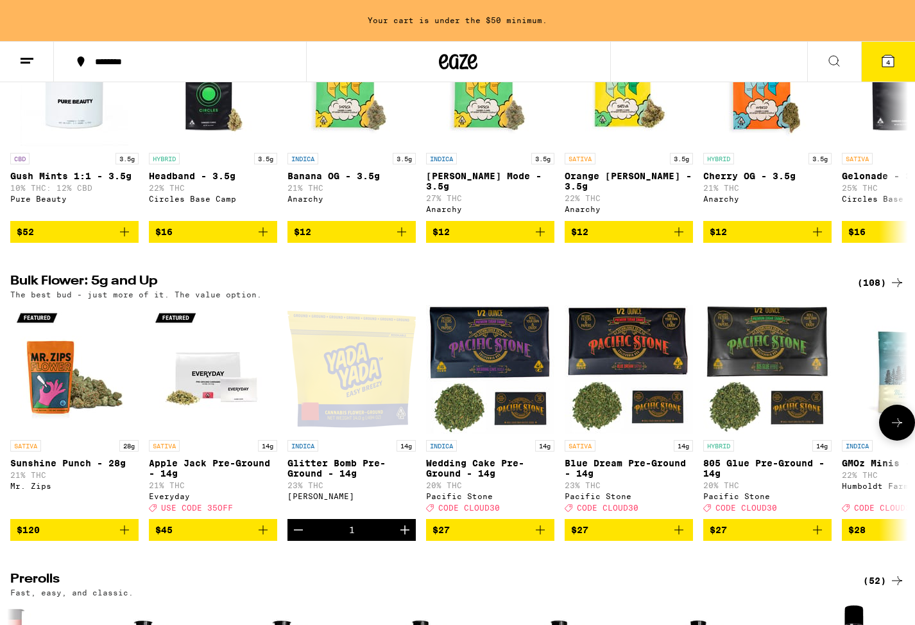
scroll to position [159, 0]
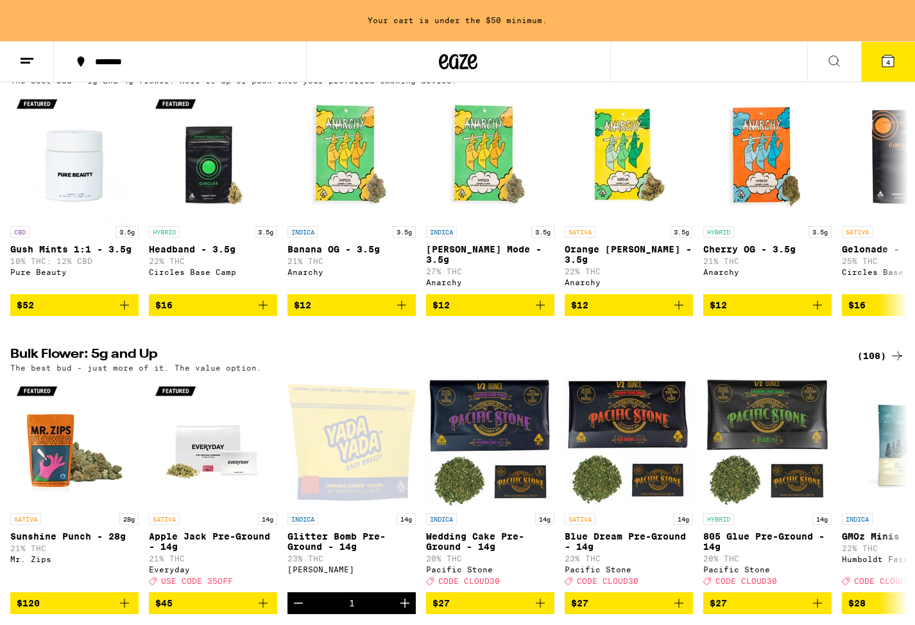
click at [889, 56] on icon at bounding box center [889, 61] width 12 height 12
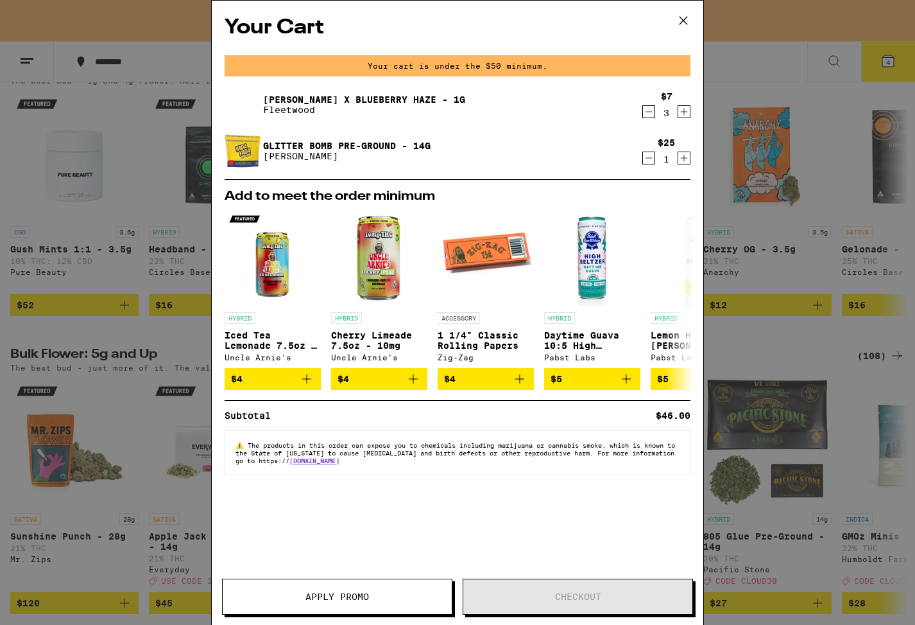
click at [684, 19] on icon at bounding box center [683, 20] width 19 height 19
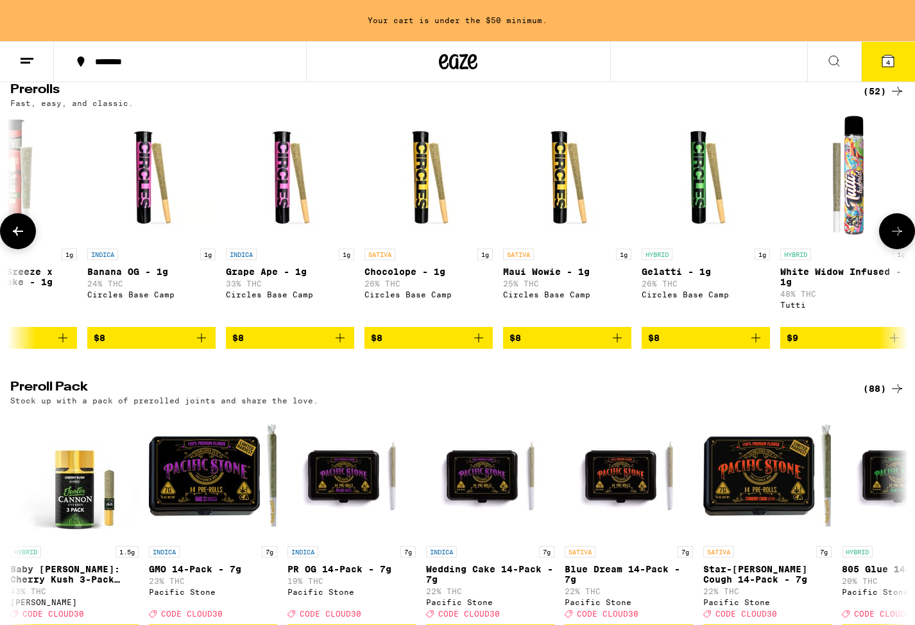
click at [23, 239] on icon at bounding box center [17, 230] width 15 height 15
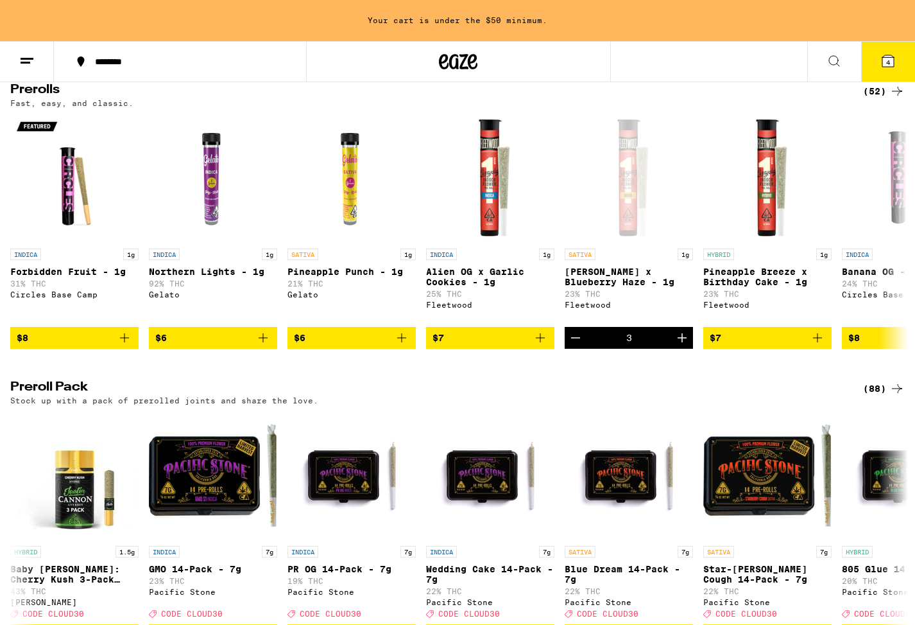
click at [534, 406] on div "Flower: 1g - 4g (59) The best bud - 1g and 4g flower. Roll it up or pack into y…" at bounding box center [457, 294] width 915 height 1591
click at [508, 231] on img "Open page for Alien OG x Garlic Cookies - 1g from Fleetwood" at bounding box center [490, 178] width 128 height 128
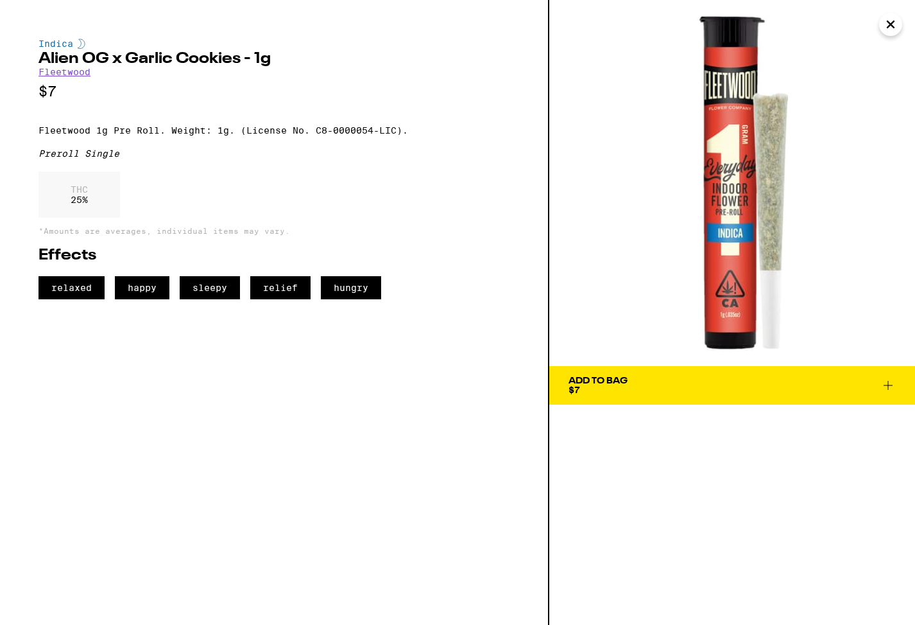
click at [886, 18] on icon "Close" at bounding box center [890, 24] width 15 height 19
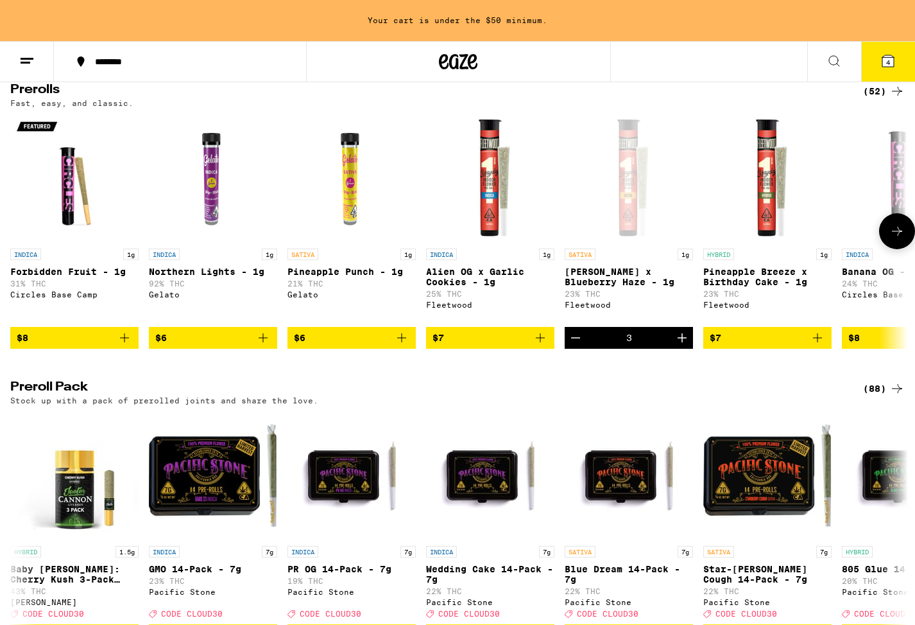
click at [668, 190] on div "Open page for Jack Herer x Blueberry Haze - 1g from Fleetwood" at bounding box center [629, 178] width 128 height 128
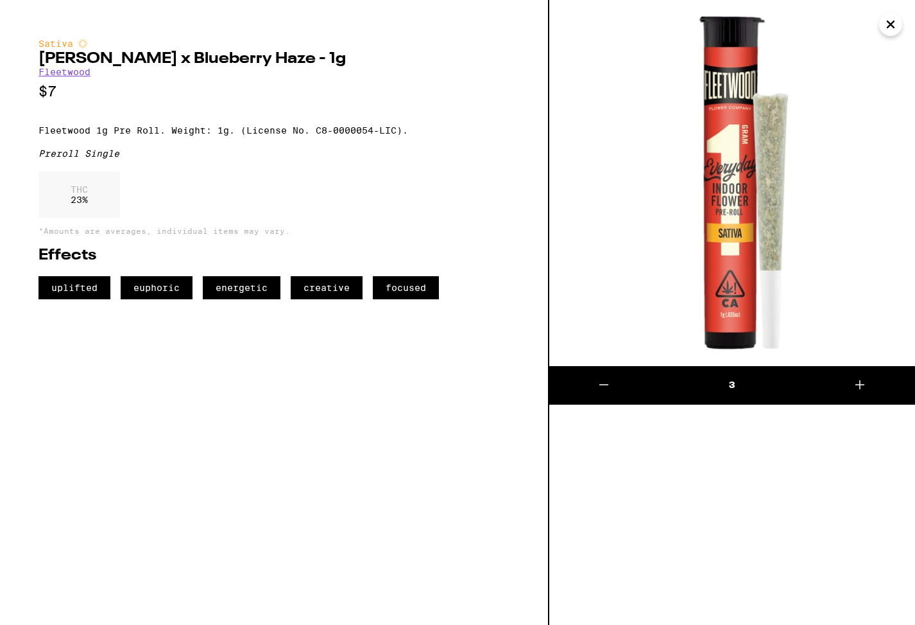
click at [897, 15] on icon "Close" at bounding box center [890, 24] width 15 height 19
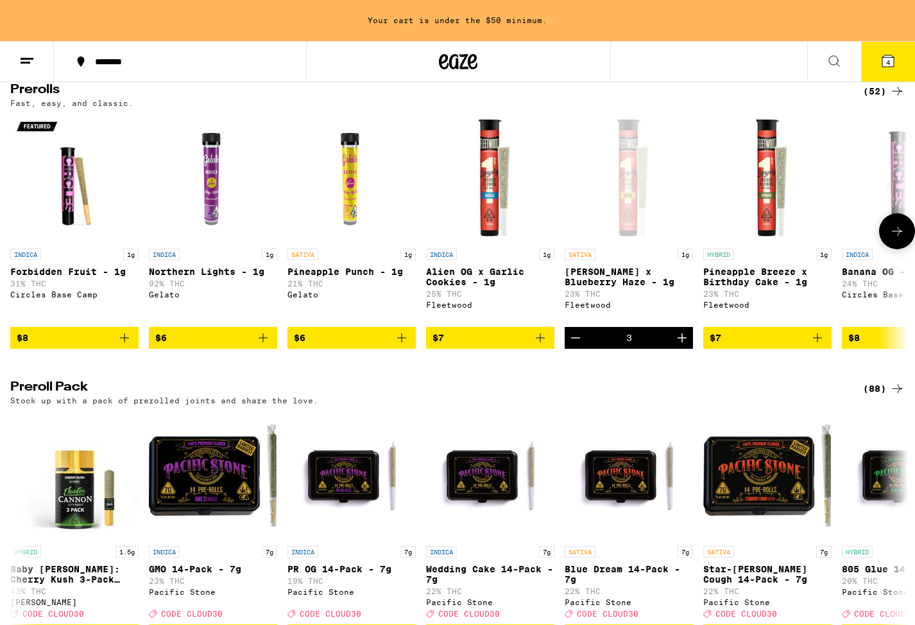
click at [888, 249] on button at bounding box center [897, 231] width 36 height 36
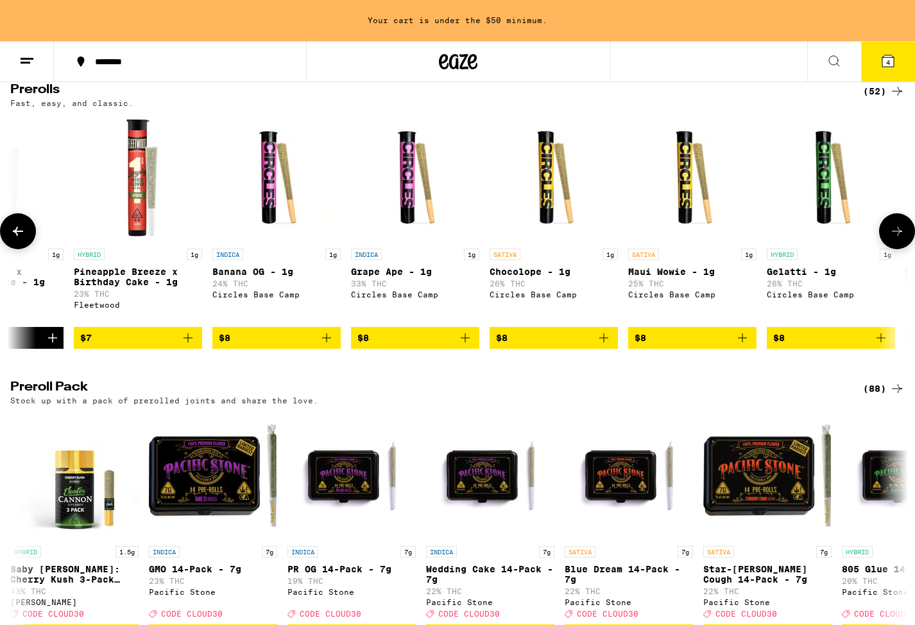
scroll to position [0, 755]
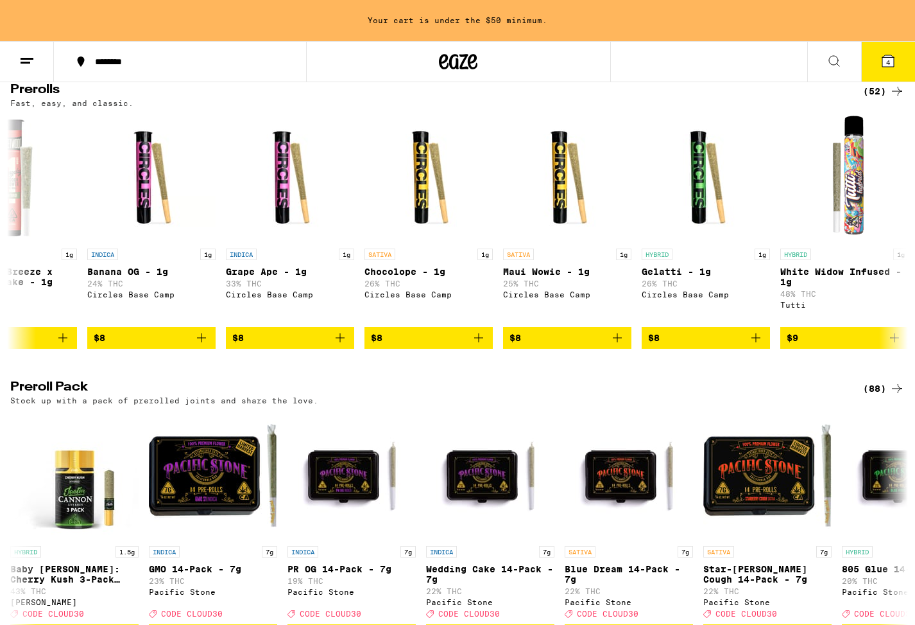
click at [890, 99] on icon at bounding box center [897, 90] width 15 height 15
click at [887, 99] on div "(52)" at bounding box center [884, 90] width 42 height 15
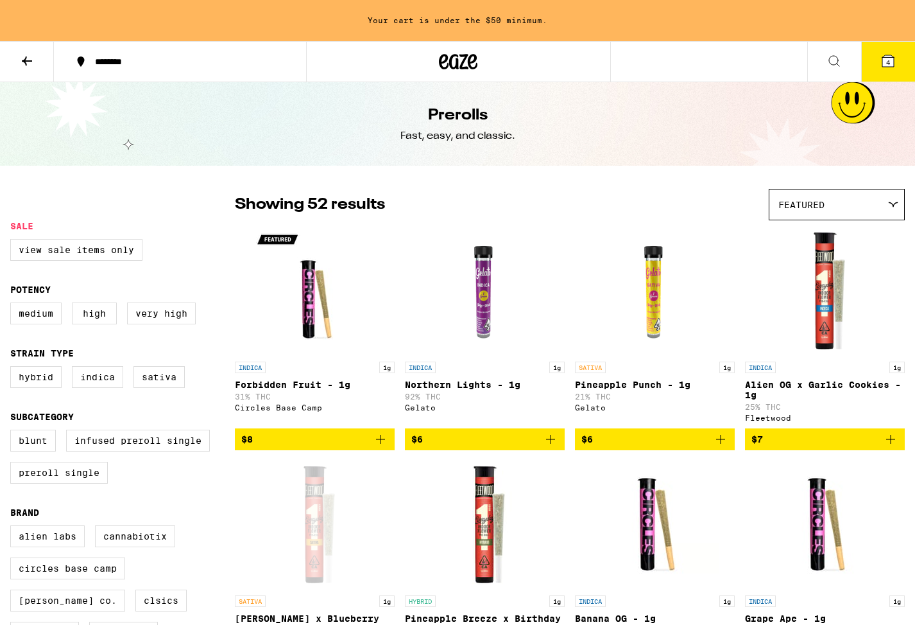
click at [867, 102] on div "Prerolls Fast, easy, and classic." at bounding box center [457, 123] width 915 height 83
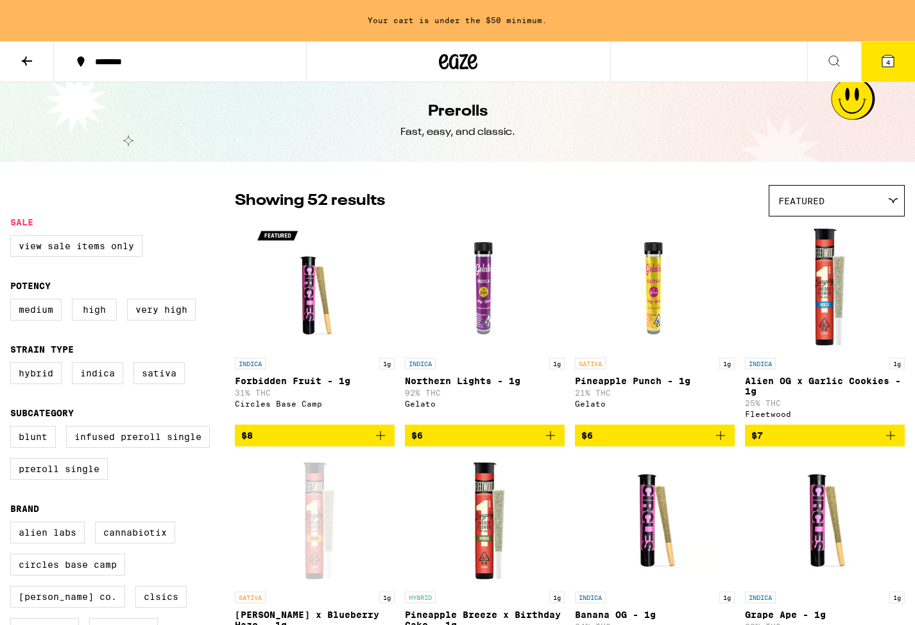
scroll to position [4, 0]
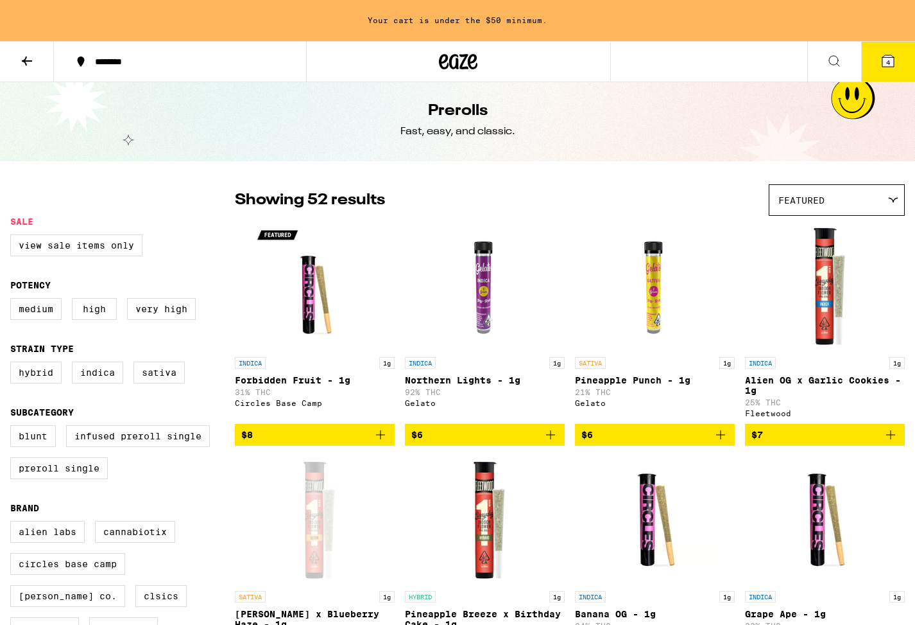
click at [478, 306] on img "Open page for Northern Lights - 1g from Gelato" at bounding box center [485, 286] width 128 height 128
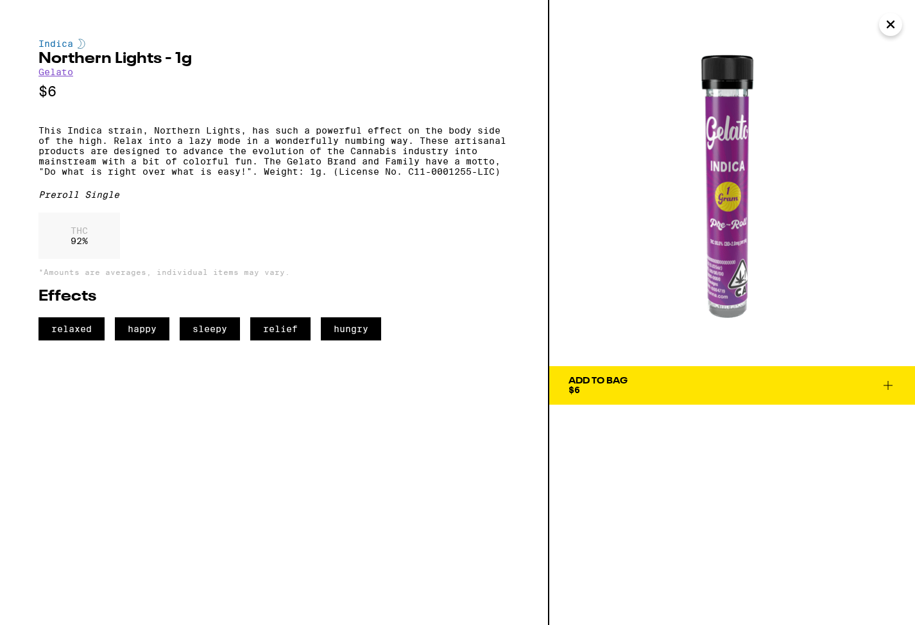
click at [723, 275] on img at bounding box center [732, 183] width 366 height 366
click at [890, 26] on icon "Close" at bounding box center [891, 24] width 6 height 6
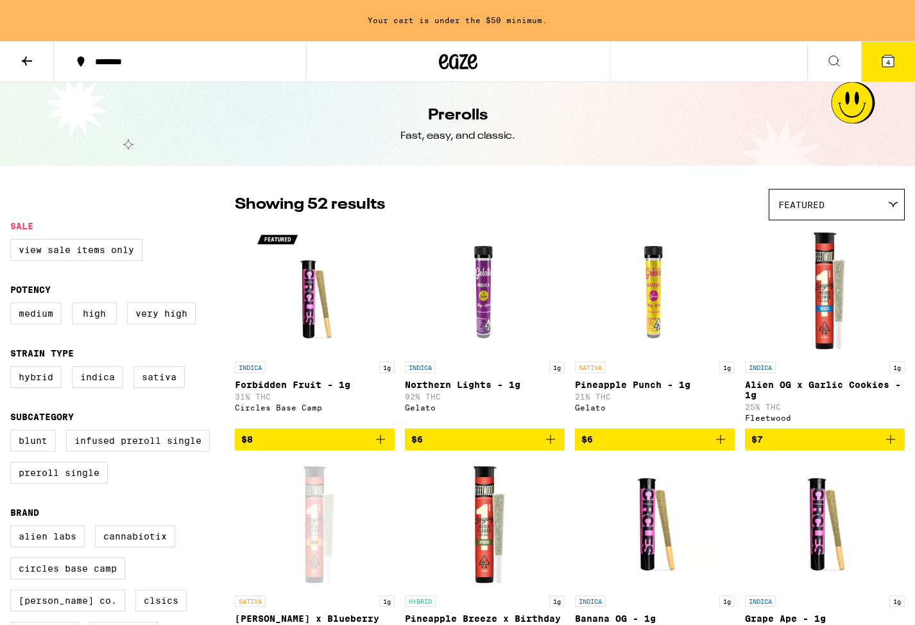
click at [23, 62] on icon at bounding box center [26, 60] width 15 height 15
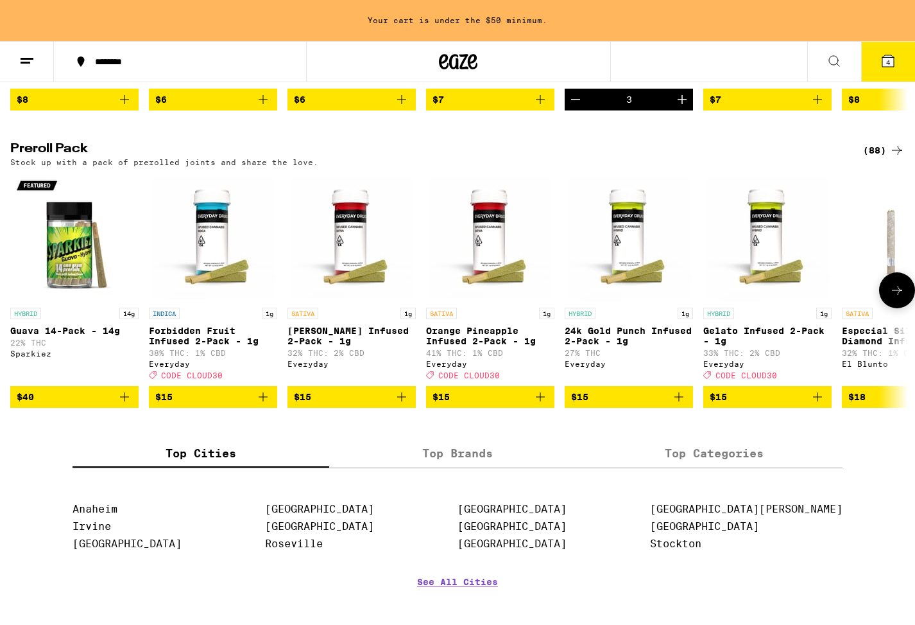
scroll to position [955, 0]
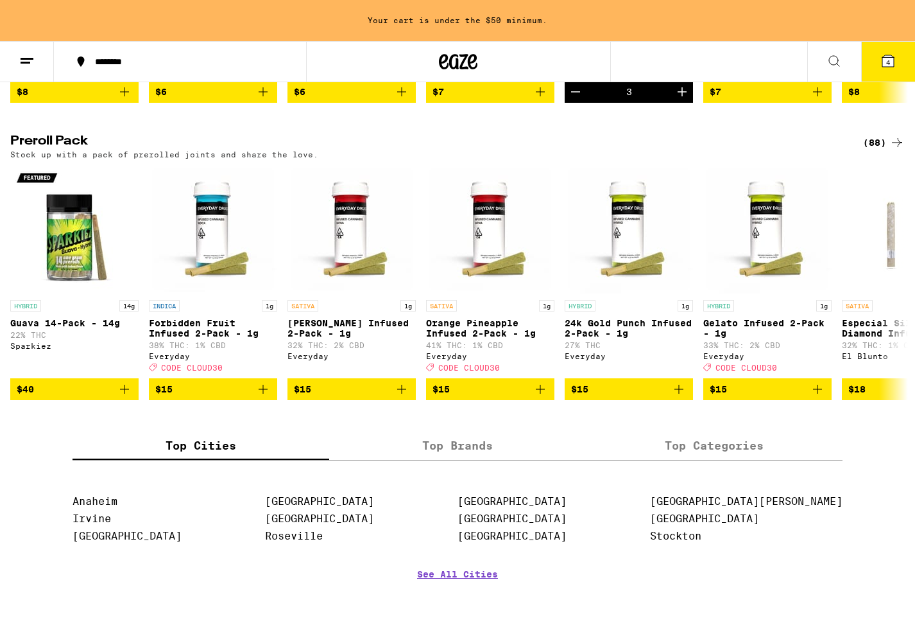
click at [873, 150] on div "(88)" at bounding box center [884, 142] width 42 height 15
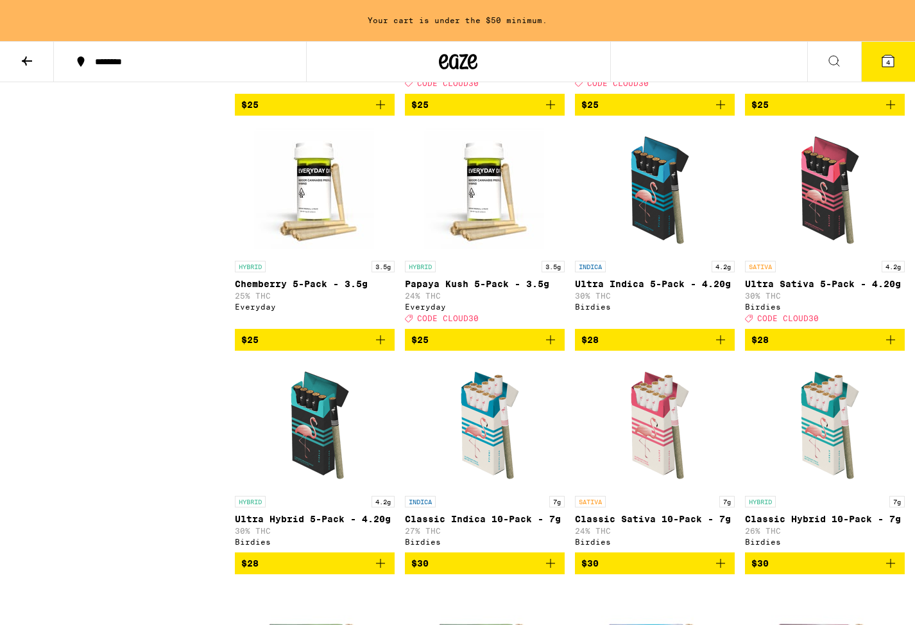
scroll to position [826, 0]
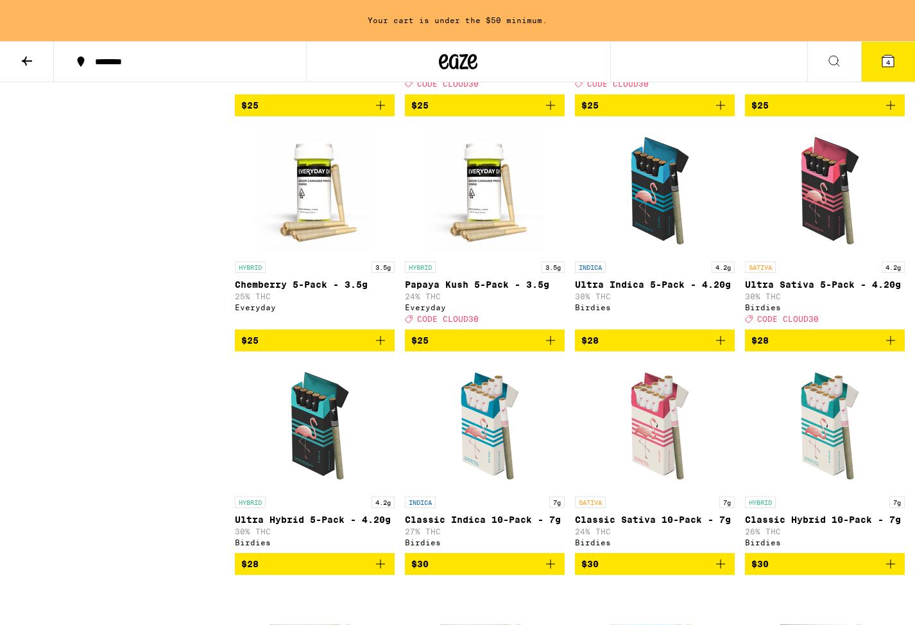
click at [535, 571] on span "$30" at bounding box center [484, 563] width 147 height 15
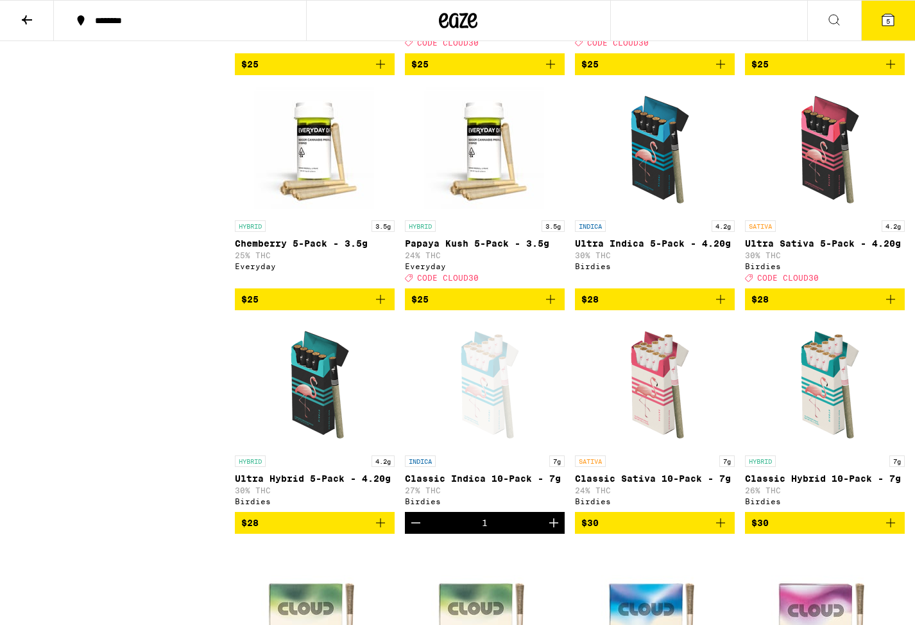
click at [901, 8] on button "5" at bounding box center [888, 21] width 54 height 40
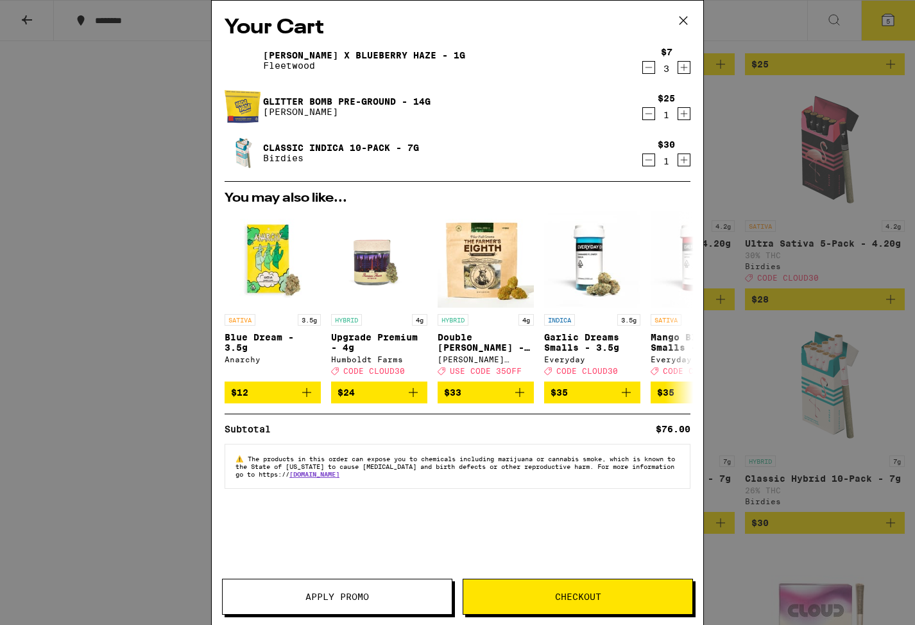
click at [246, 149] on img at bounding box center [243, 153] width 36 height 36
click at [686, 15] on icon at bounding box center [683, 20] width 19 height 19
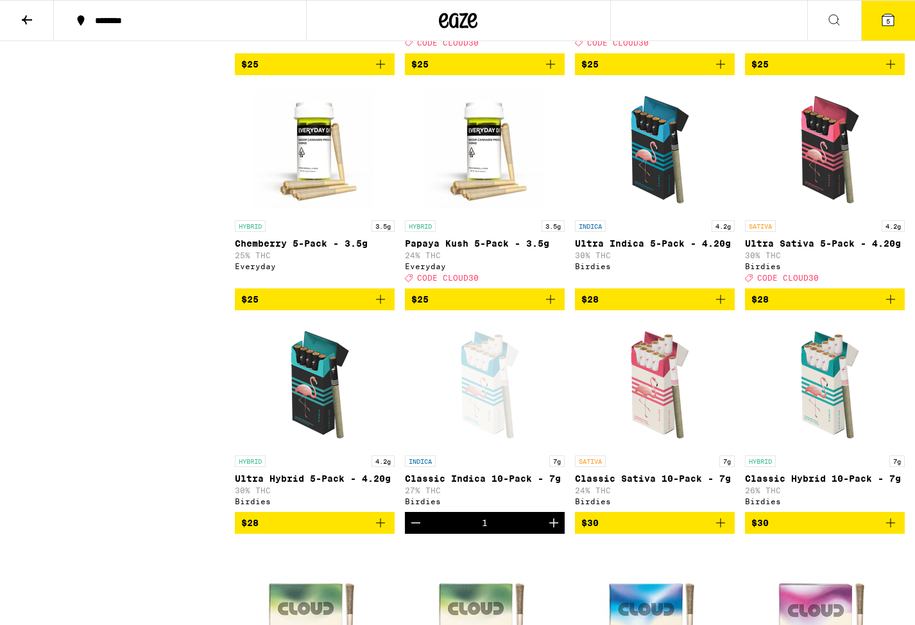
click at [514, 449] on div "Open page for Classic Indica 10-Pack - 7g from Birdies" at bounding box center [485, 384] width 128 height 128
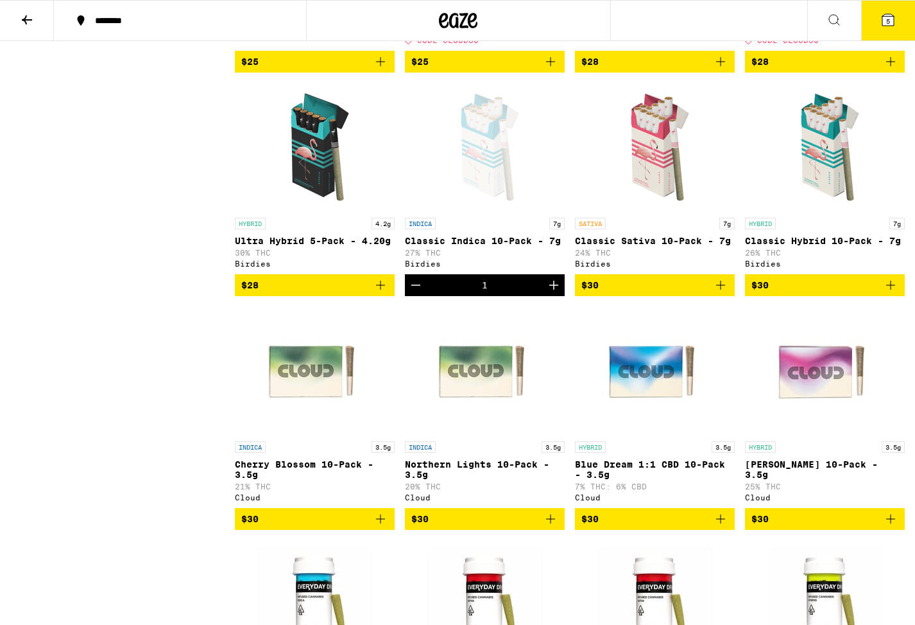
scroll to position [1076, 0]
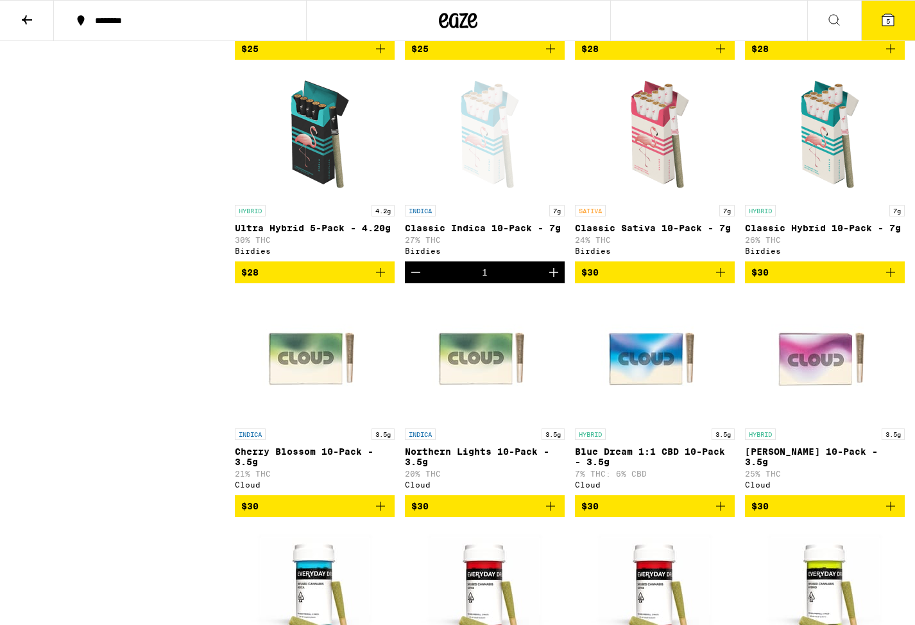
click at [470, 382] on img "Open page for Northern Lights 10-Pack - 3.5g from Cloud" at bounding box center [485, 357] width 128 height 128
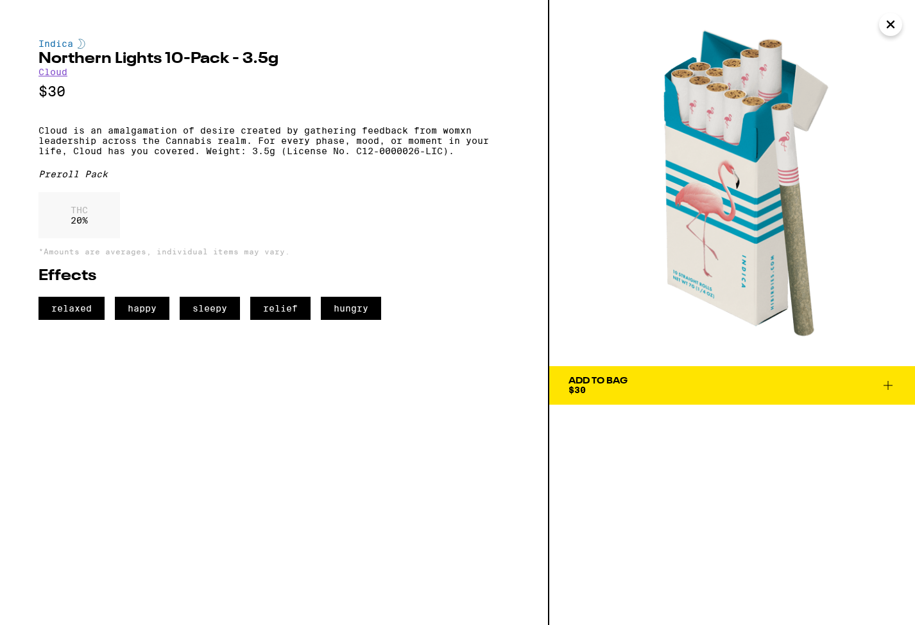
click at [885, 21] on icon "Close" at bounding box center [890, 24] width 15 height 19
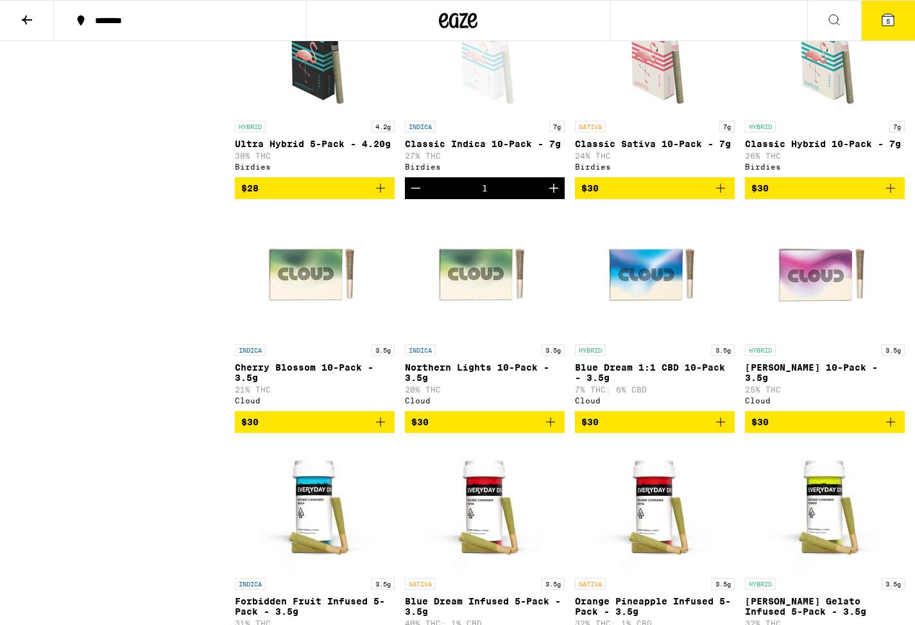
scroll to position [1261, 0]
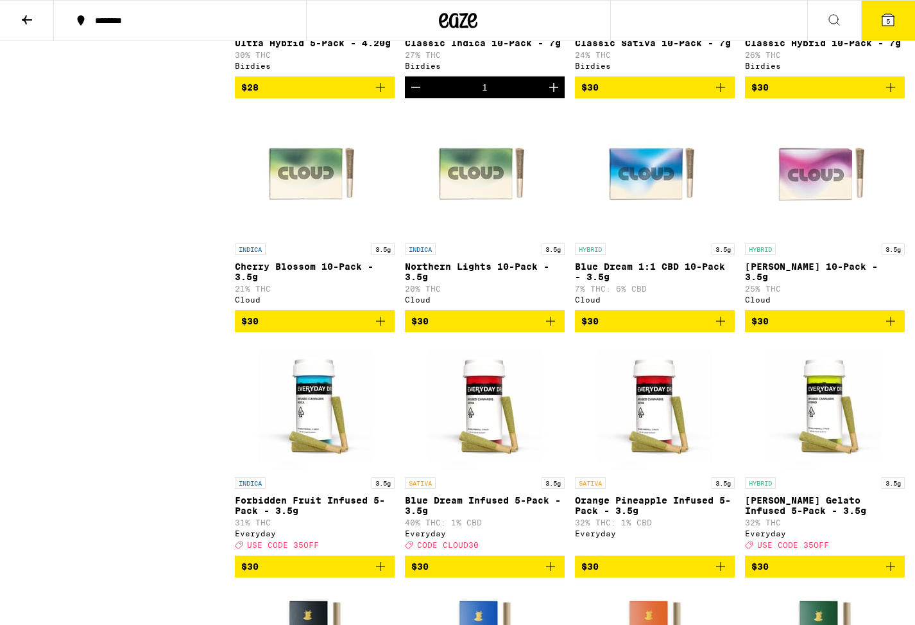
click at [654, 218] on img "Open page for Blue Dream 1:1 CBD 10-Pack - 3.5g from Cloud" at bounding box center [655, 172] width 128 height 128
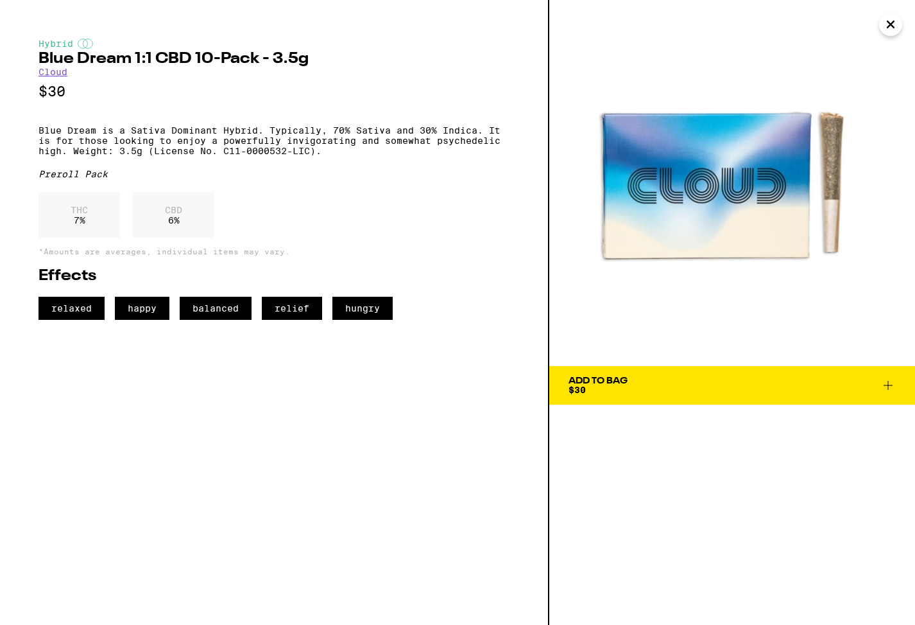
click at [897, 21] on icon "Close" at bounding box center [890, 24] width 15 height 19
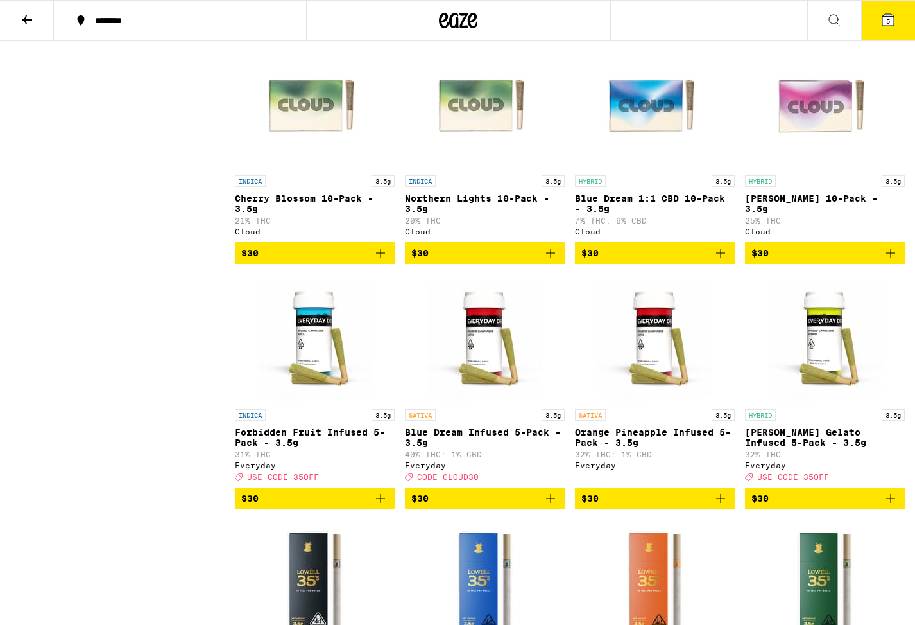
scroll to position [1332, 0]
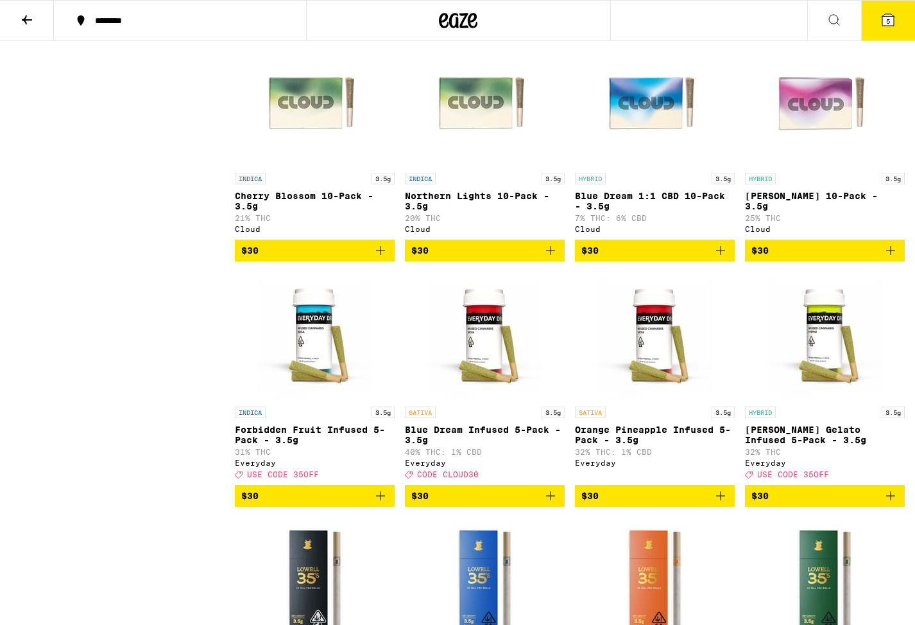
click at [632, 400] on img "Open page for Orange Pineapple Infused 5-Pack - 3.5g from Everyday" at bounding box center [655, 336] width 128 height 128
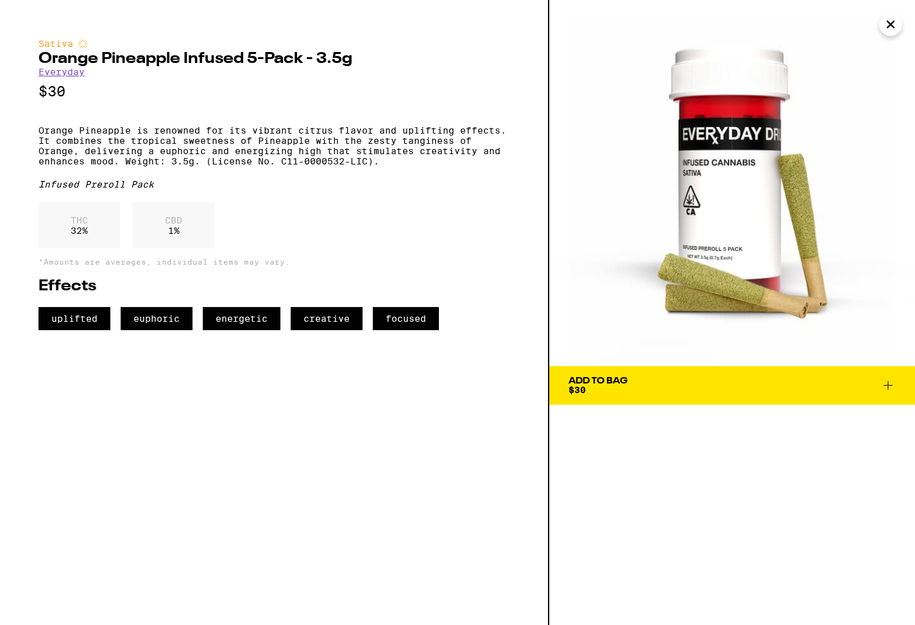
click at [886, 27] on icon "Close" at bounding box center [890, 24] width 15 height 19
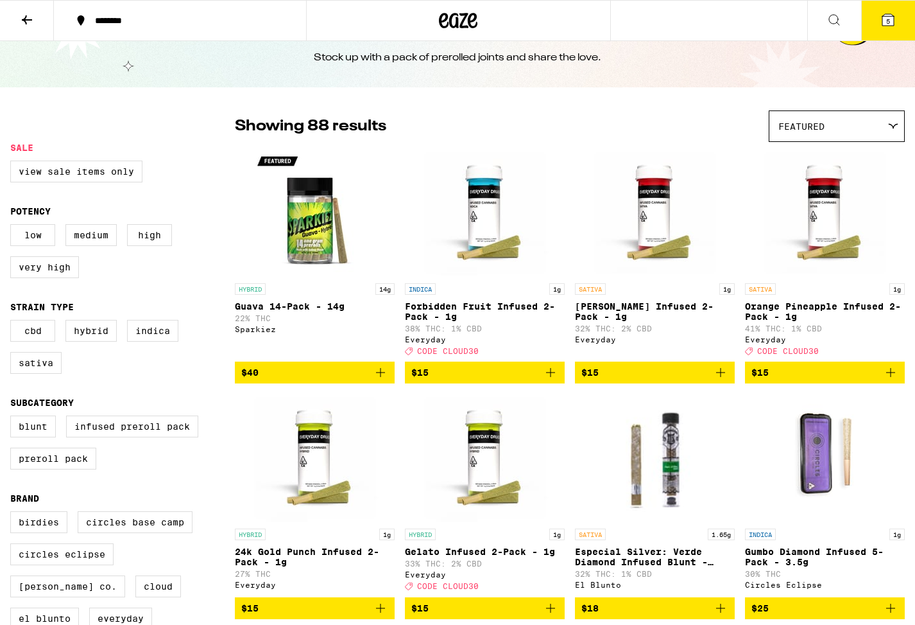
scroll to position [34, 0]
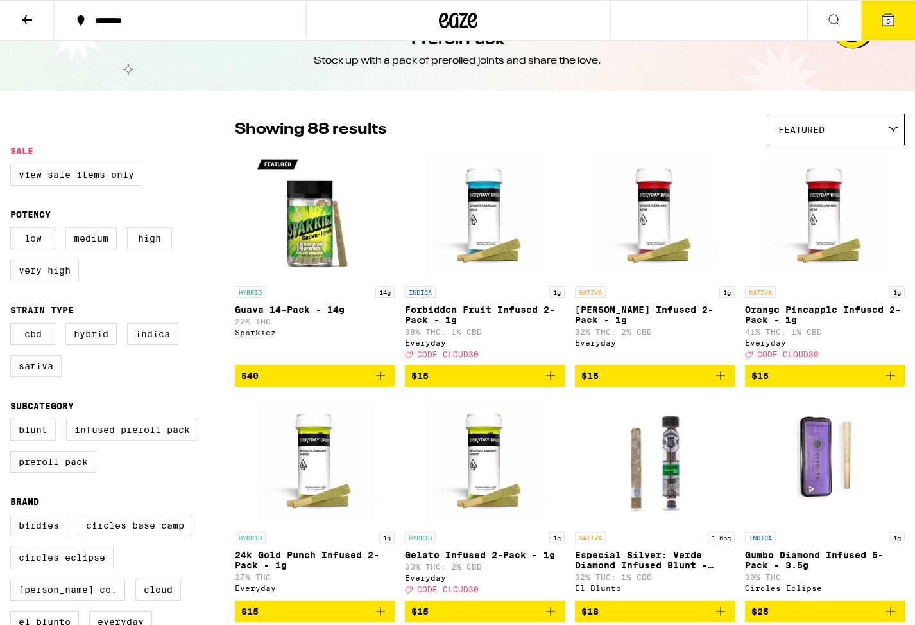
click at [314, 254] on img "Open page for Guava 14-Pack - 14g from Sparkiez" at bounding box center [315, 215] width 128 height 128
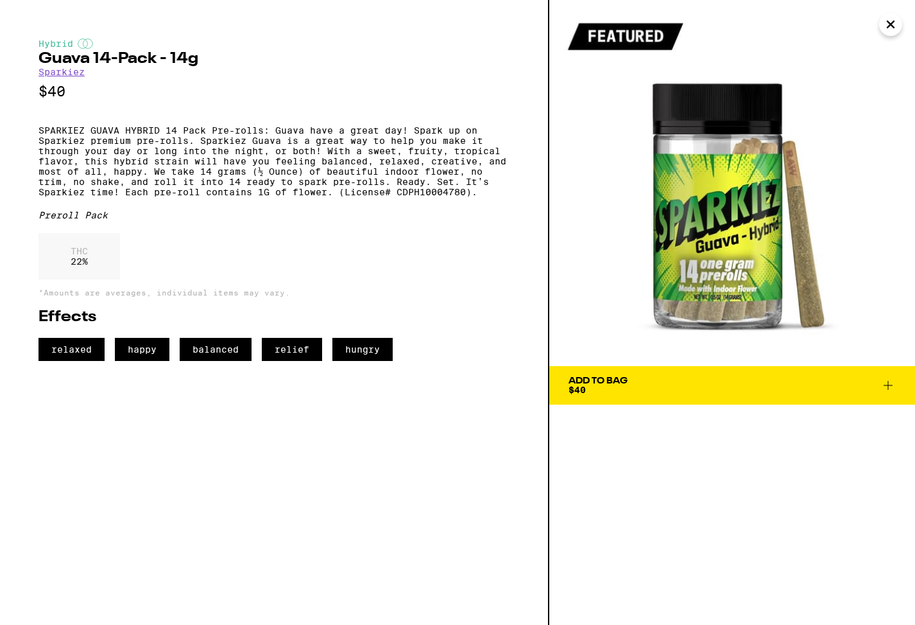
click at [894, 17] on icon "Close" at bounding box center [890, 24] width 15 height 19
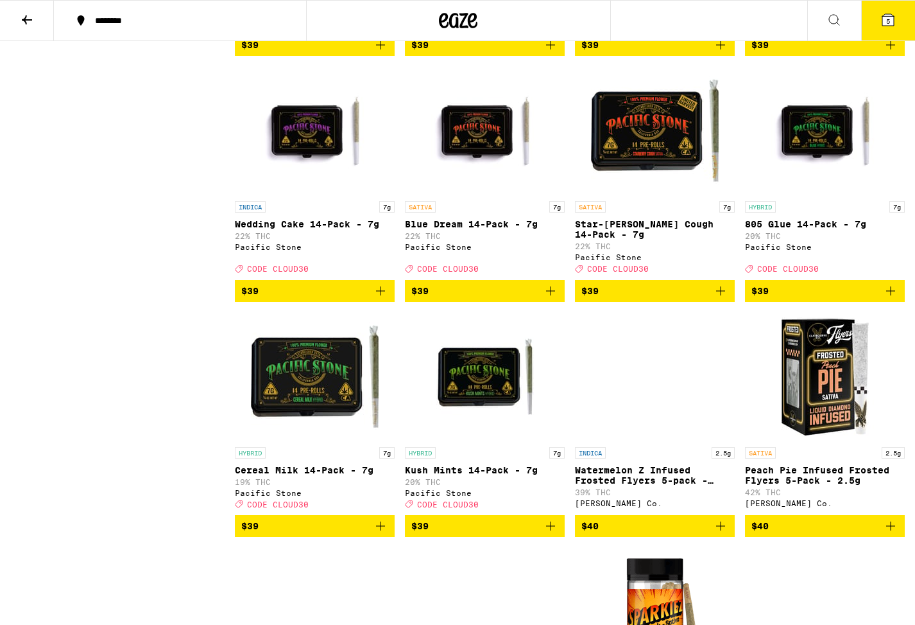
scroll to position [3229, 0]
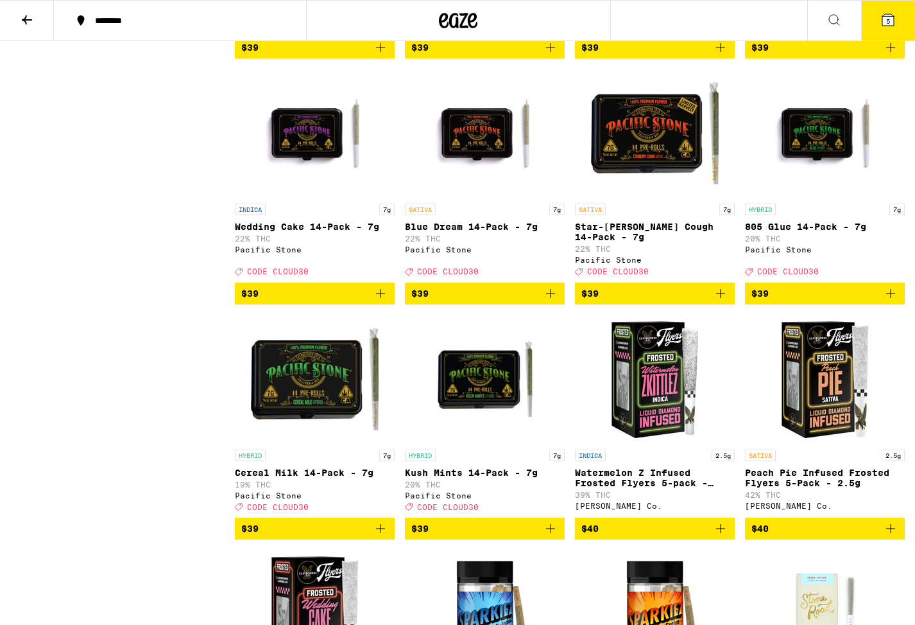
click at [501, 197] on img "Open page for Blue Dream 14-Pack - 7g from Pacific Stone" at bounding box center [485, 133] width 128 height 128
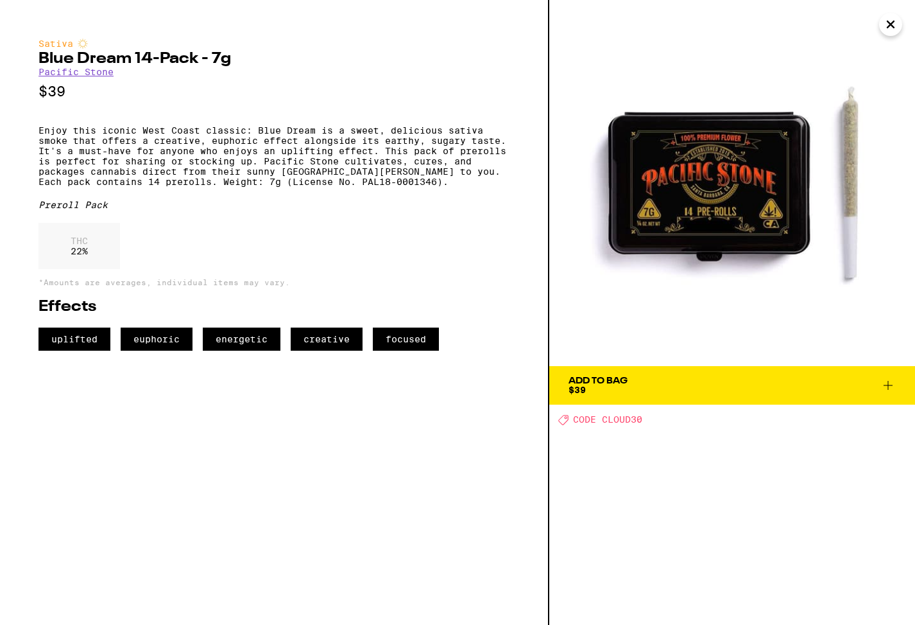
click at [892, 20] on icon "Close" at bounding box center [890, 24] width 15 height 19
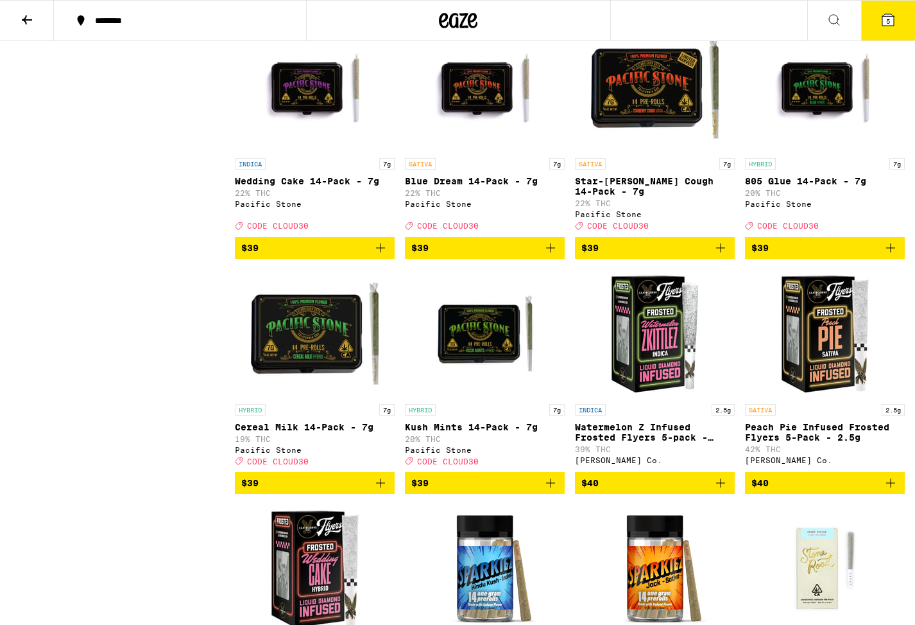
scroll to position [3275, 0]
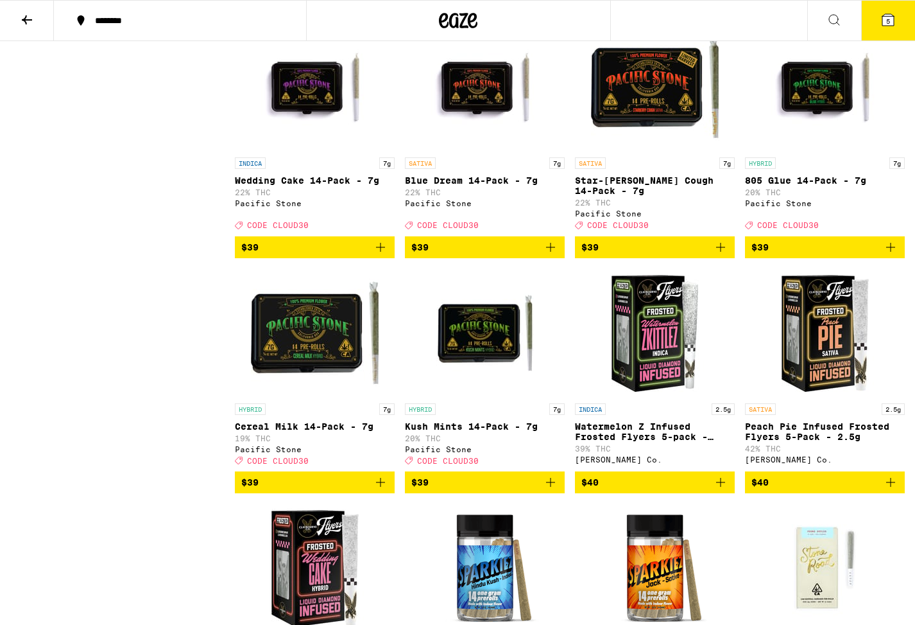
click at [677, 397] on img "Open page for Watermelon Z Infused Frosted Flyers 5-pack - 2.5g from Claybourne…" at bounding box center [655, 332] width 128 height 128
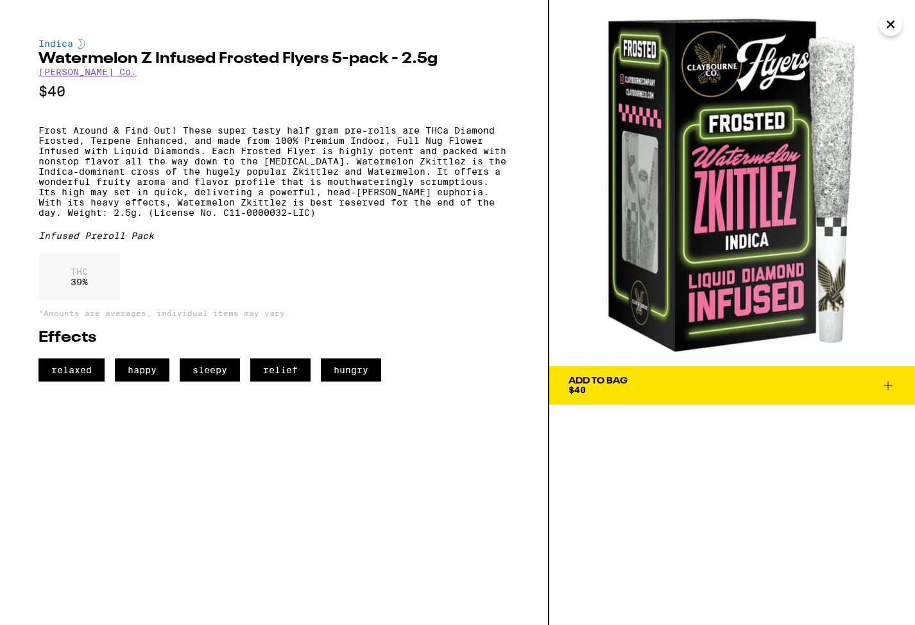
click at [889, 23] on icon "Close" at bounding box center [891, 24] width 6 height 6
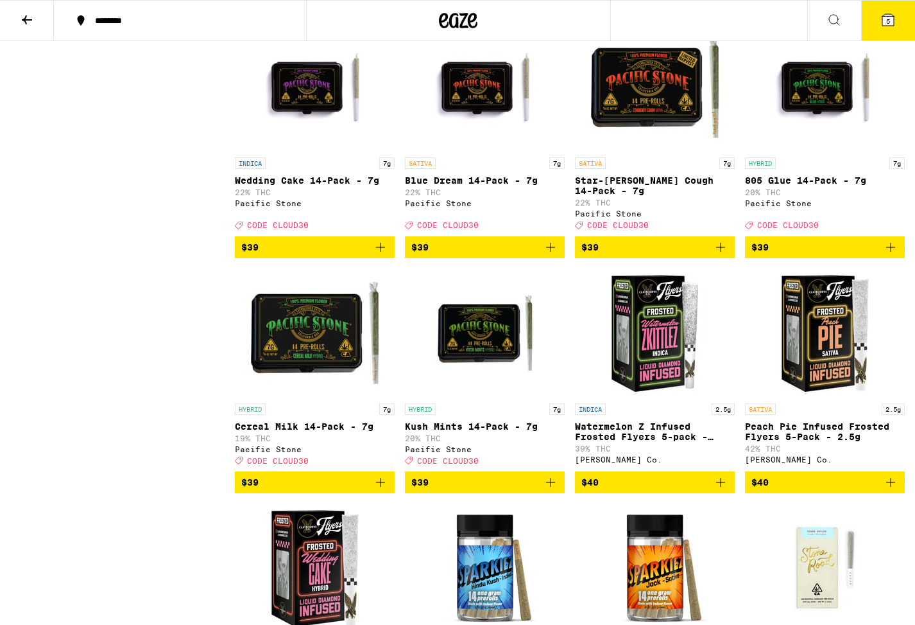
click at [643, 490] on span "$40" at bounding box center [655, 481] width 147 height 15
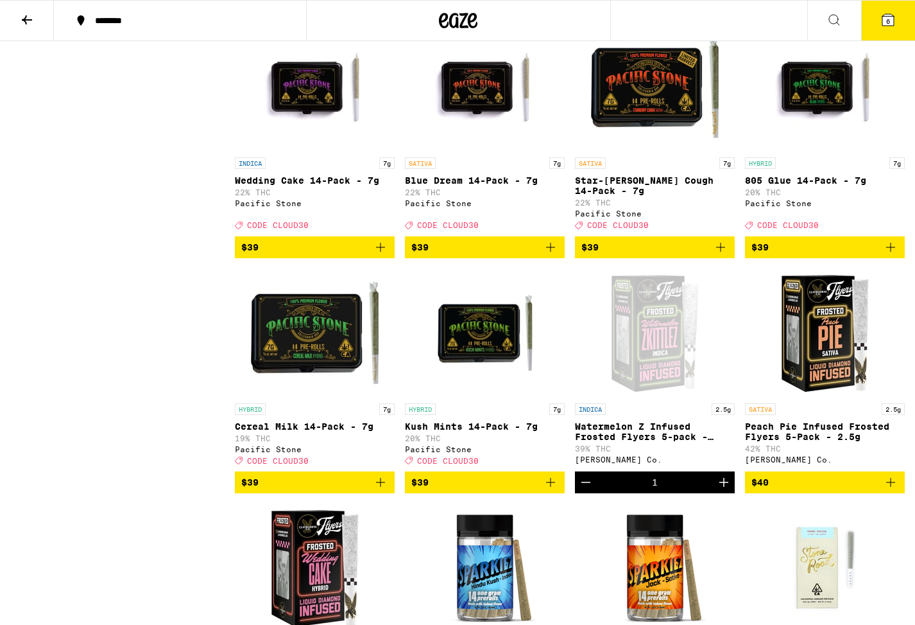
click at [875, 27] on button "6" at bounding box center [888, 21] width 54 height 40
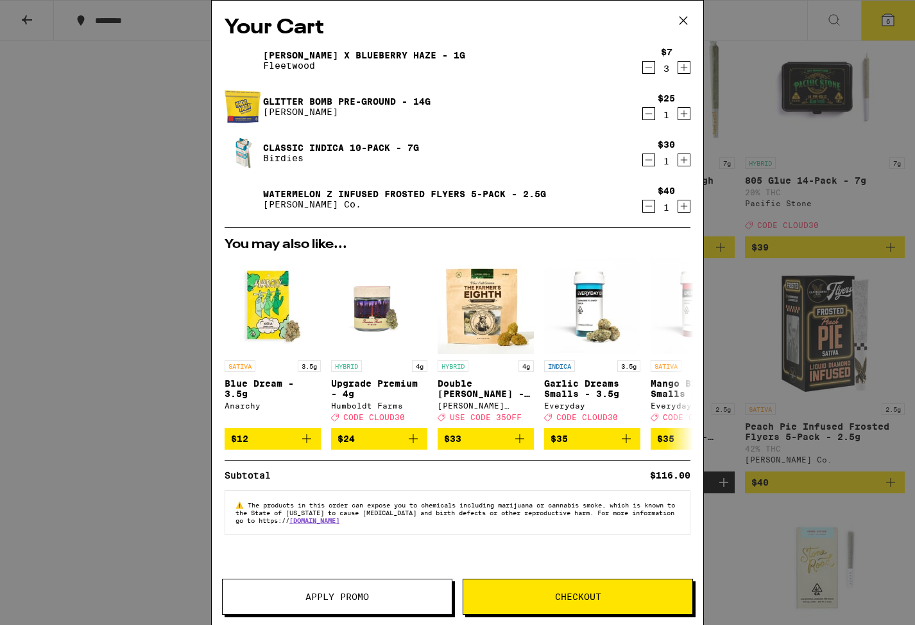
click at [483, 592] on span "Checkout" at bounding box center [577, 596] width 229 height 9
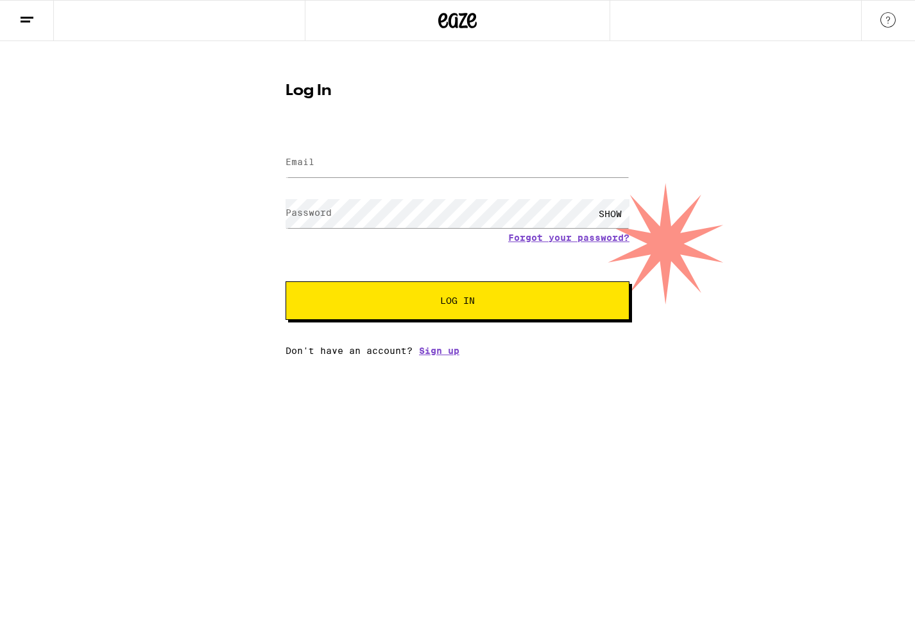
click at [443, 311] on button "Log In" at bounding box center [458, 300] width 344 height 39
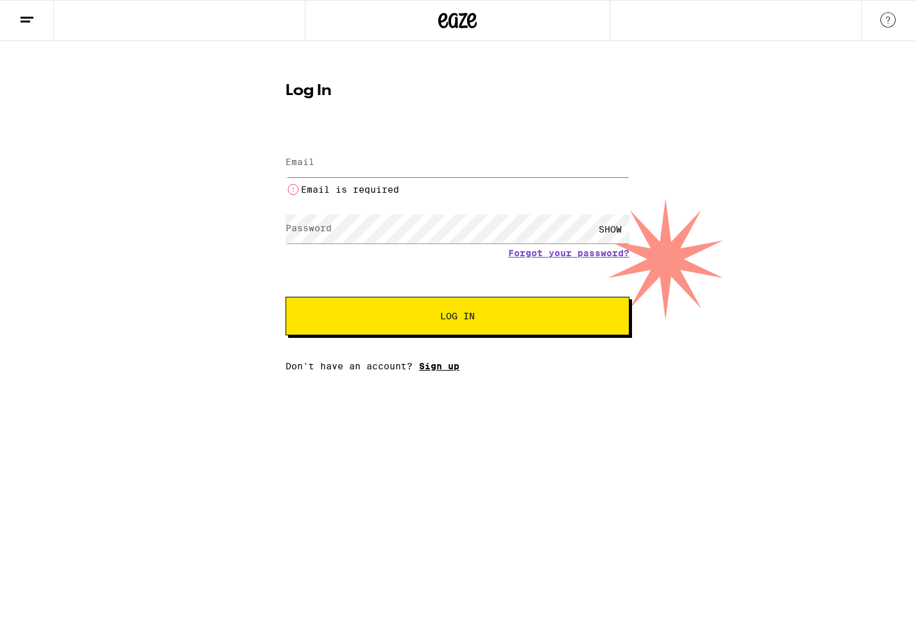
click at [438, 365] on link "Sign up" at bounding box center [439, 366] width 40 height 10
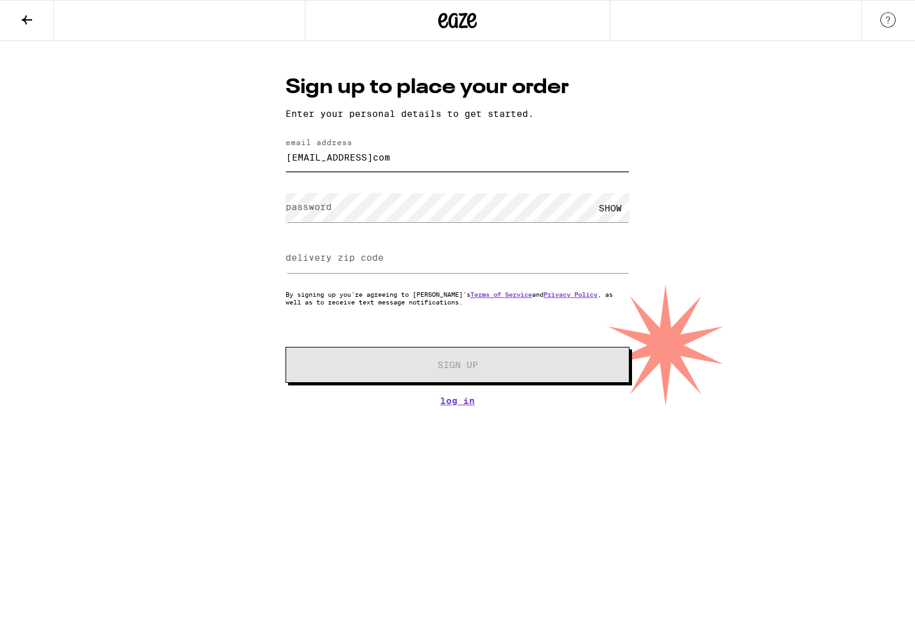
type input "[EMAIL_ADDRESS]com"
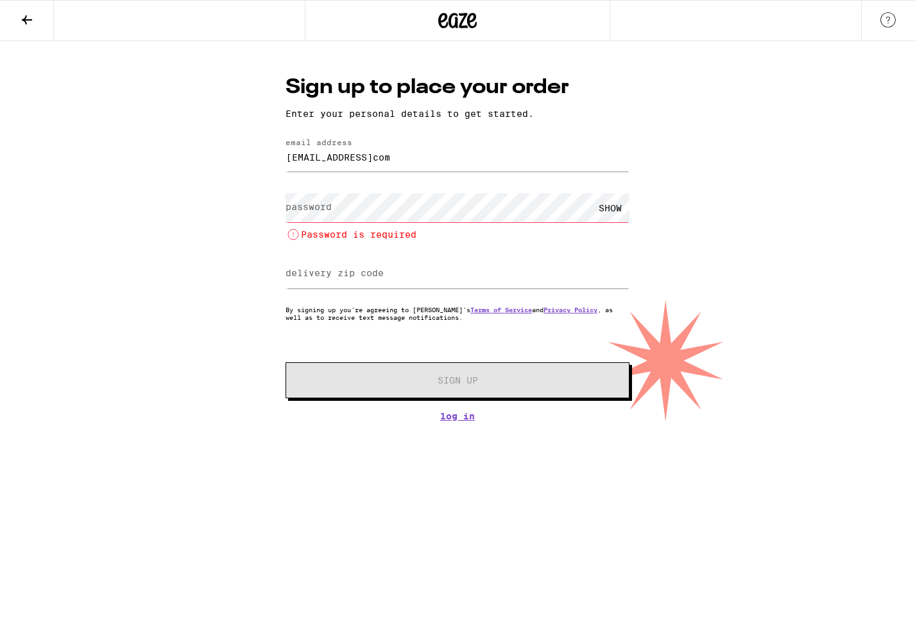
click at [451, 241] on form "email address [EMAIL_ADDRESS]com password SHOW Password is required delivery zi…" at bounding box center [458, 268] width 344 height 260
click at [445, 277] on input "delivery zip code" at bounding box center [458, 273] width 344 height 29
type input "94901"
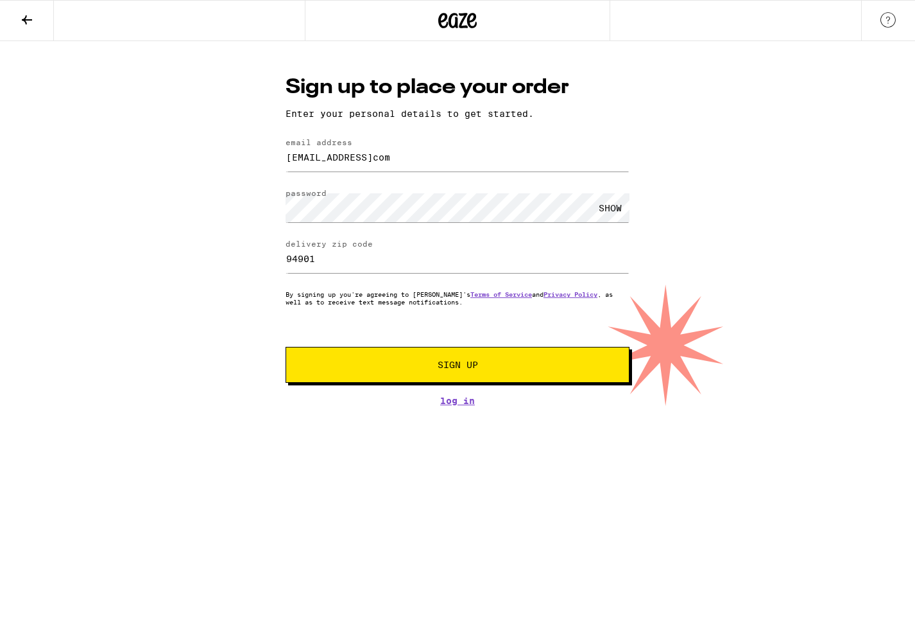
click at [449, 369] on span "Sign Up" at bounding box center [458, 364] width 40 height 9
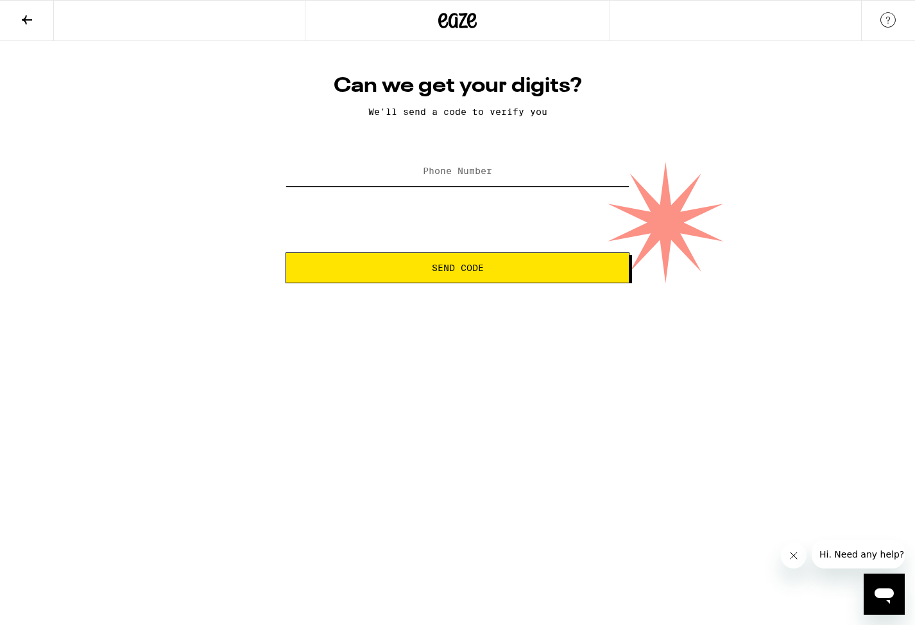
click at [473, 183] on input "Phone Number" at bounding box center [458, 171] width 344 height 29
type input "[PHONE_NUMBER]"
click at [477, 264] on span "Send Code" at bounding box center [458, 267] width 52 height 9
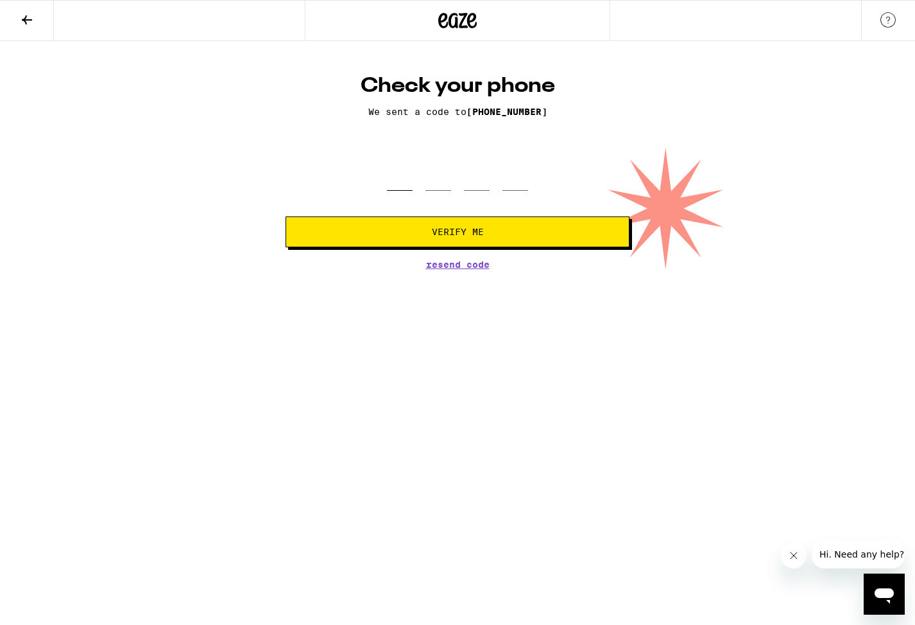
click at [399, 178] on input "tel" at bounding box center [400, 172] width 26 height 38
type input "7"
type input "3"
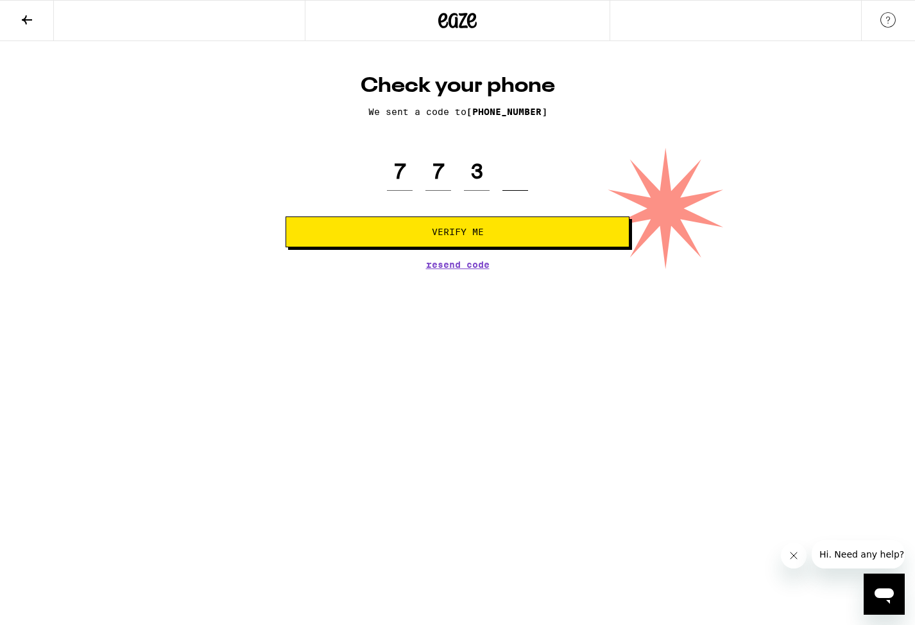
type input "7"
click at [472, 232] on span "Verify Me" at bounding box center [458, 231] width 52 height 9
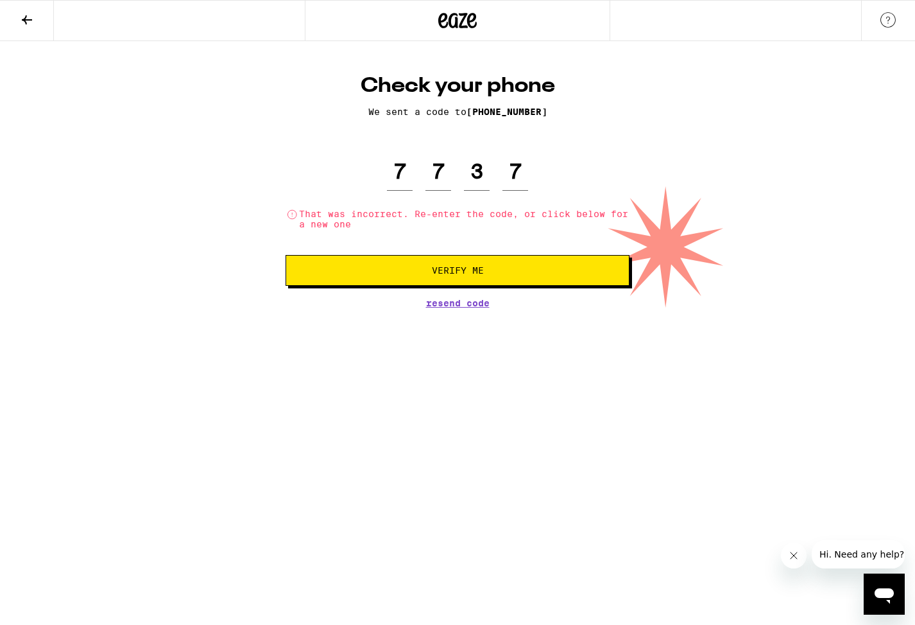
click at [465, 268] on button "Verify Me" at bounding box center [458, 270] width 344 height 31
click at [509, 181] on input "7" at bounding box center [516, 172] width 26 height 38
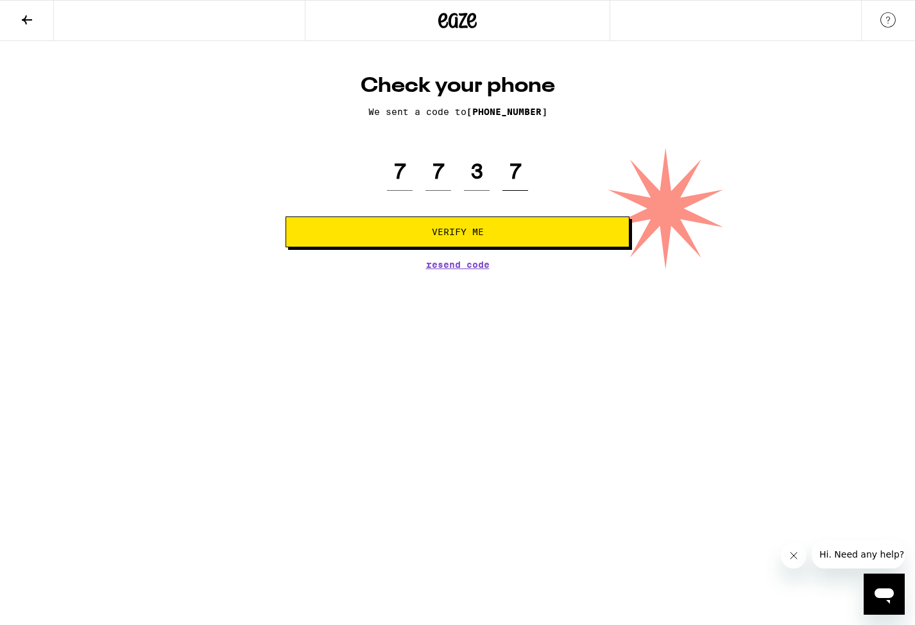
click at [519, 178] on input "7" at bounding box center [516, 172] width 26 height 38
type input "3"
click at [519, 234] on span "Verify Me" at bounding box center [458, 231] width 322 height 9
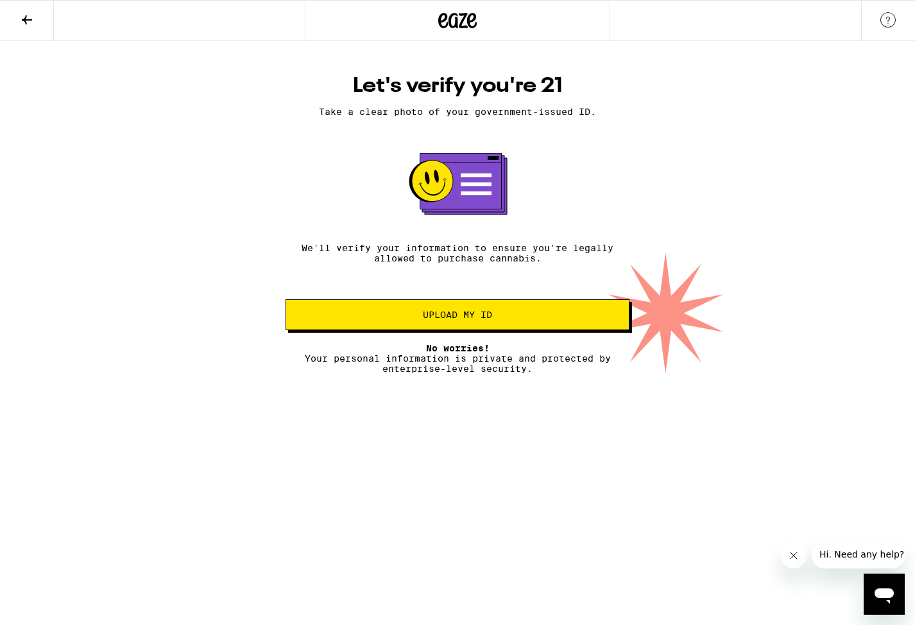
click at [506, 319] on span "Upload my ID" at bounding box center [458, 314] width 322 height 9
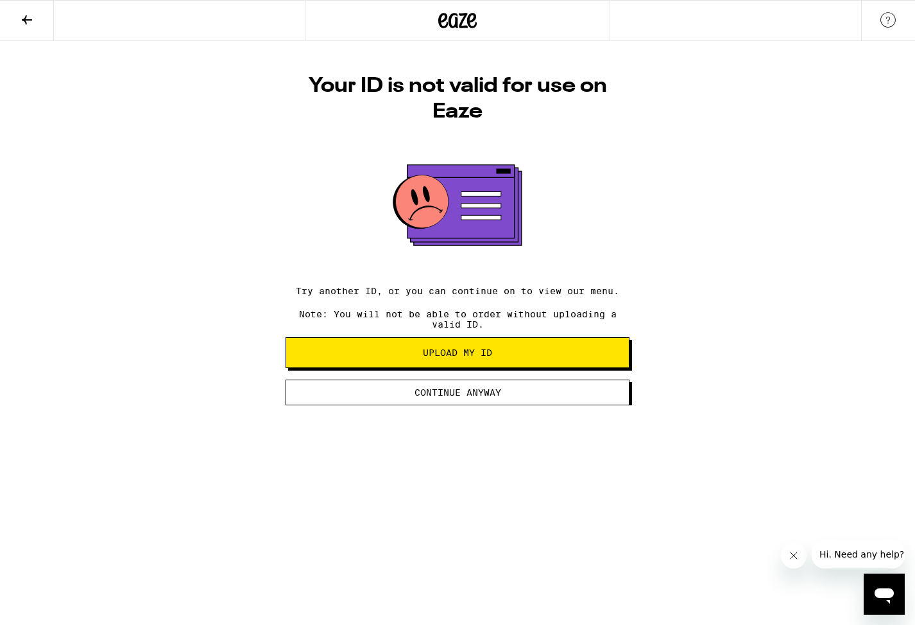
click at [494, 267] on div "Your ID is not valid for use on Eaze Try another ID, or you can continue on to …" at bounding box center [458, 239] width 370 height 332
click at [487, 88] on h1 "Your ID is not valid for use on Eaze" at bounding box center [458, 98] width 344 height 51
click at [462, 356] on span "Upload my ID" at bounding box center [457, 352] width 69 height 9
click at [458, 395] on span "Continue anyway" at bounding box center [458, 392] width 87 height 9
